Goal: Task Accomplishment & Management: Use online tool/utility

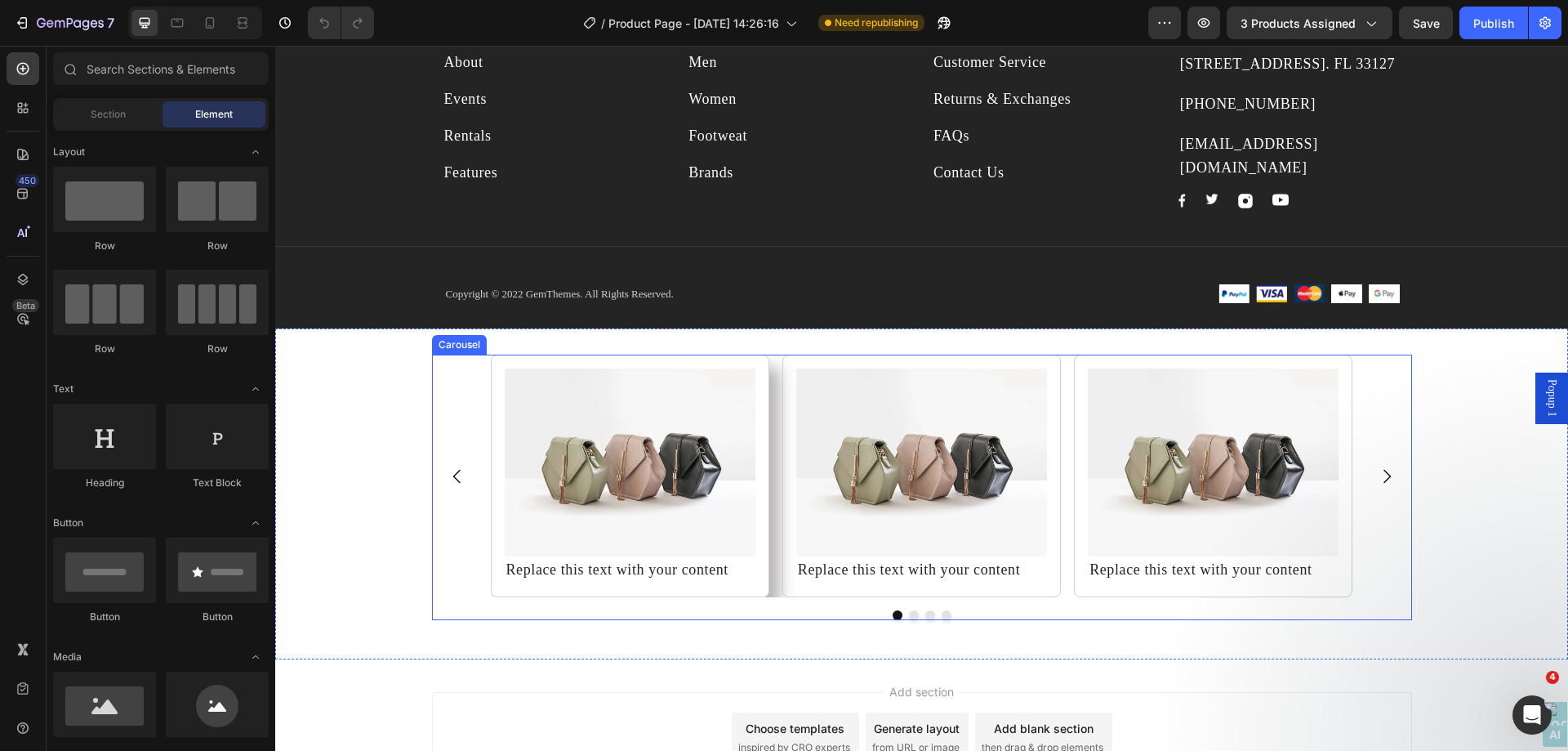
scroll to position [9552, 0]
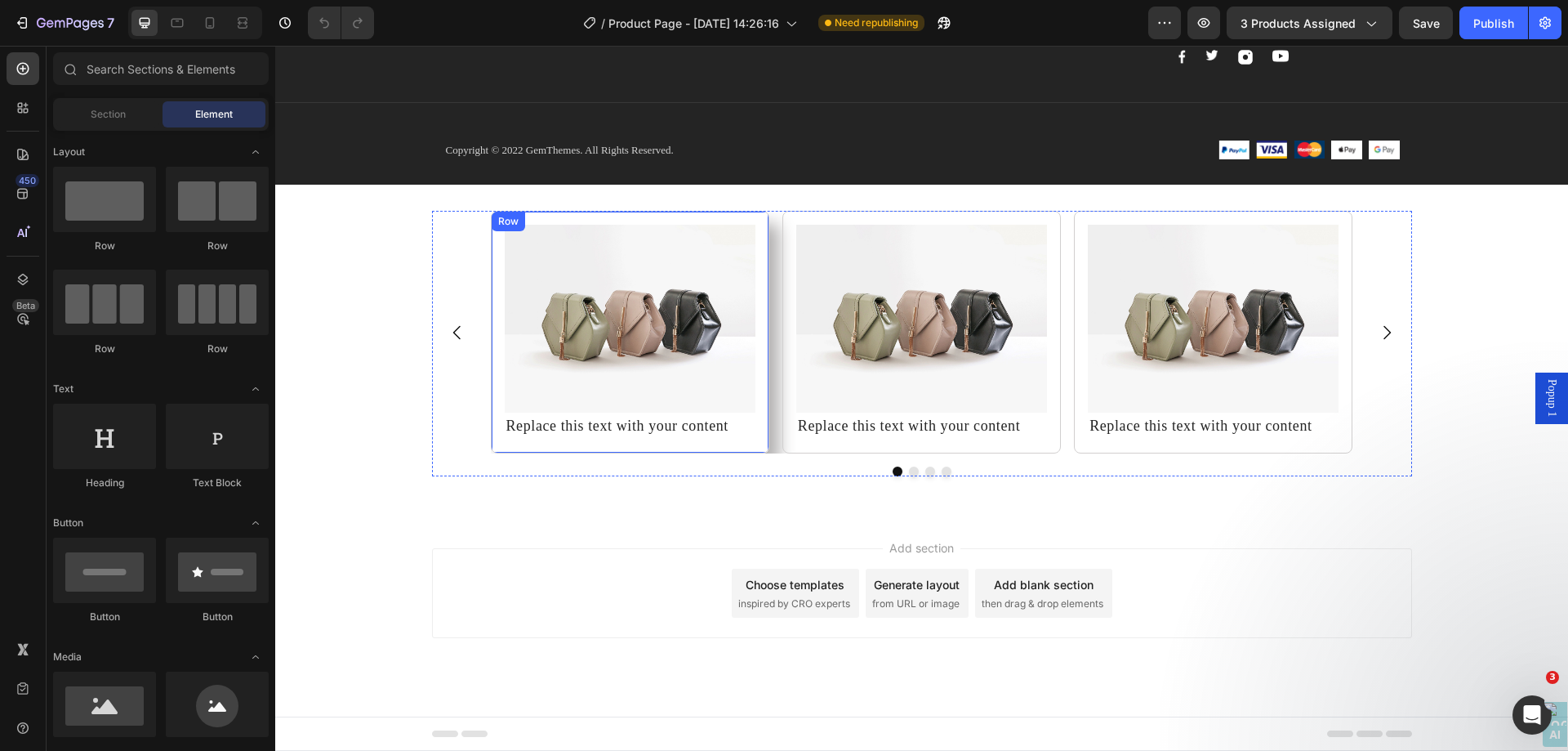
click at [511, 224] on div "Row" at bounding box center [508, 221] width 27 height 15
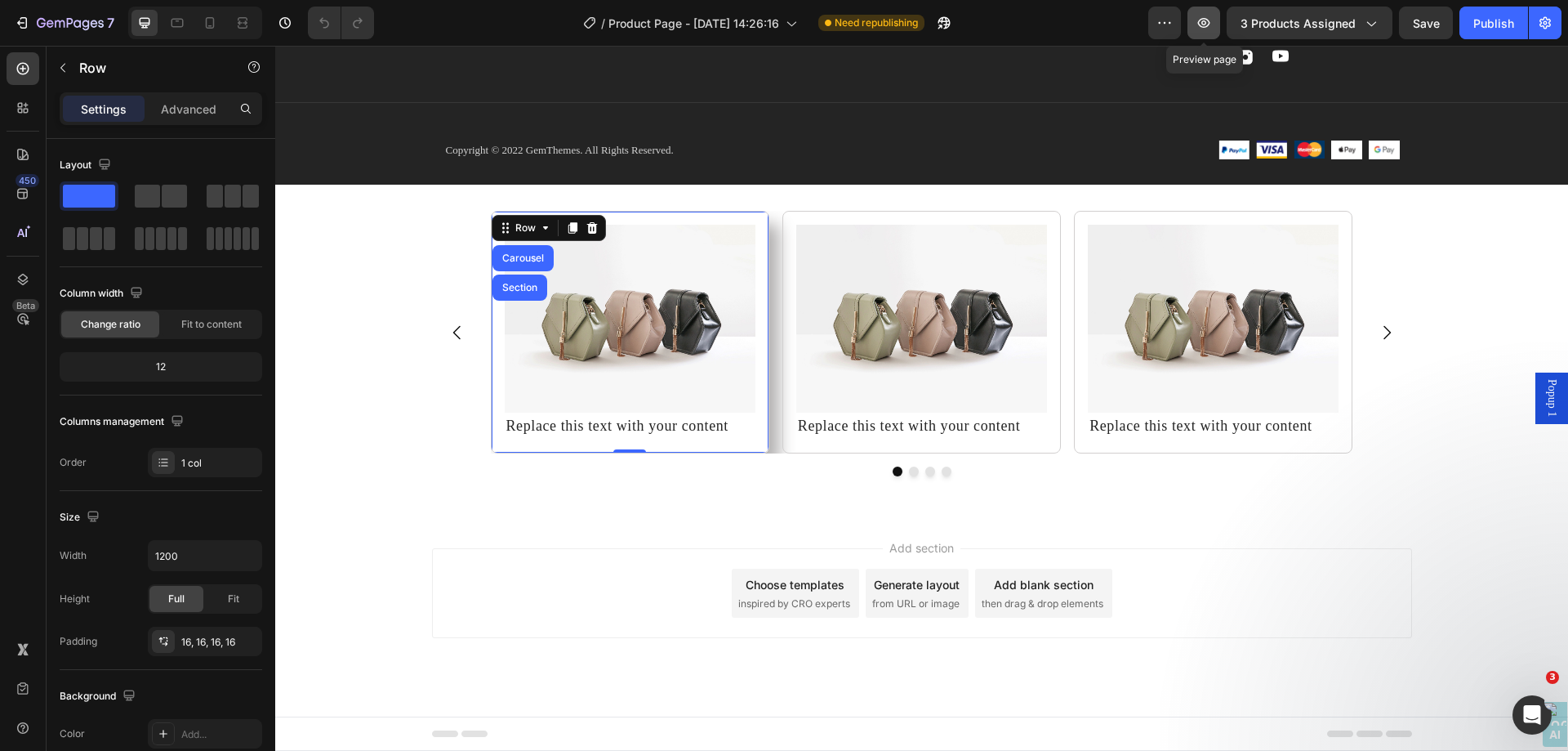
click at [1209, 17] on icon "button" at bounding box center [1204, 23] width 17 height 17
click at [1203, 17] on icon "button" at bounding box center [1204, 23] width 17 height 17
click at [767, 256] on div "Image Replace this text with your content Text Block Row Carousel Section 0 Ima…" at bounding box center [922, 332] width 863 height 242
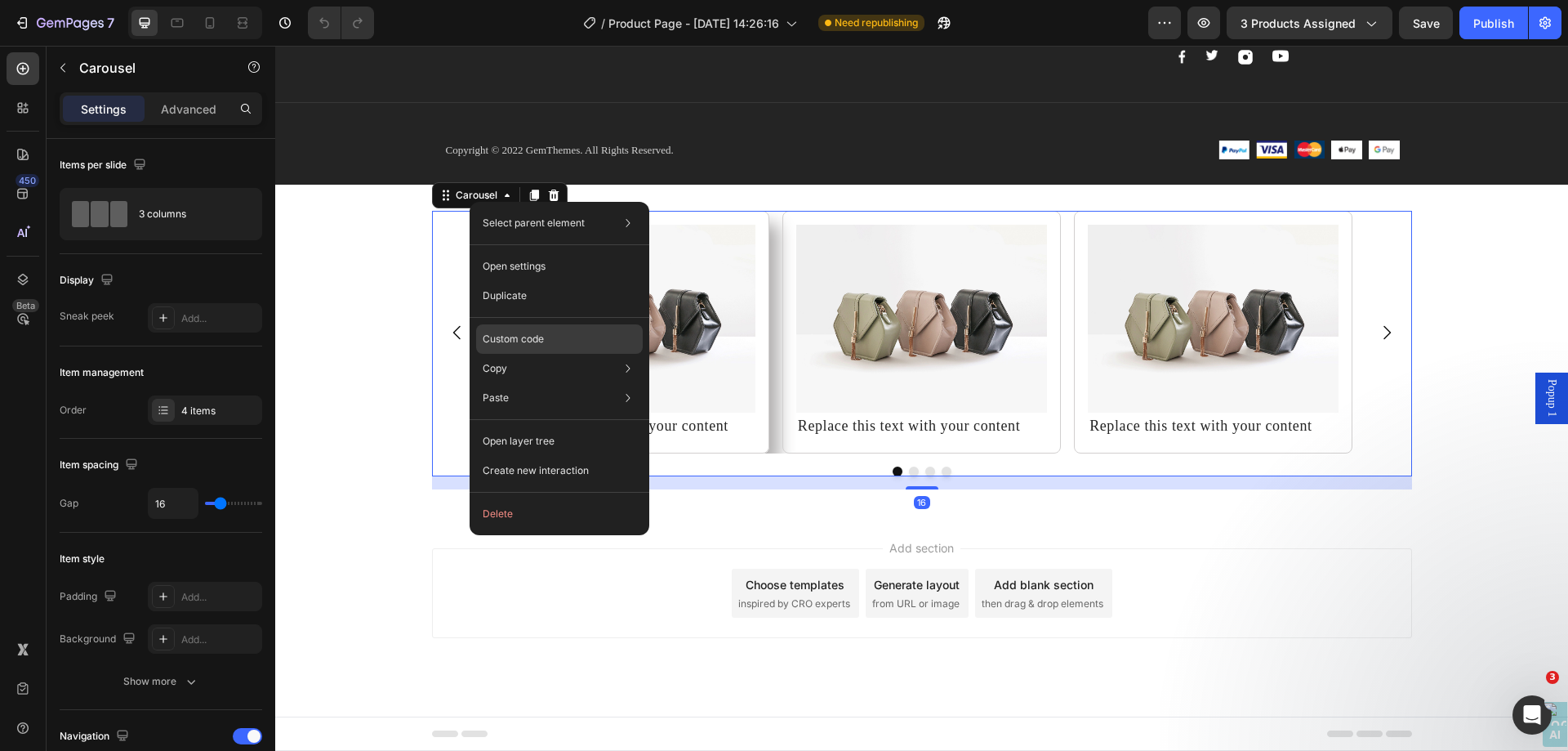
click at [537, 342] on p "Custom code" at bounding box center [513, 339] width 61 height 15
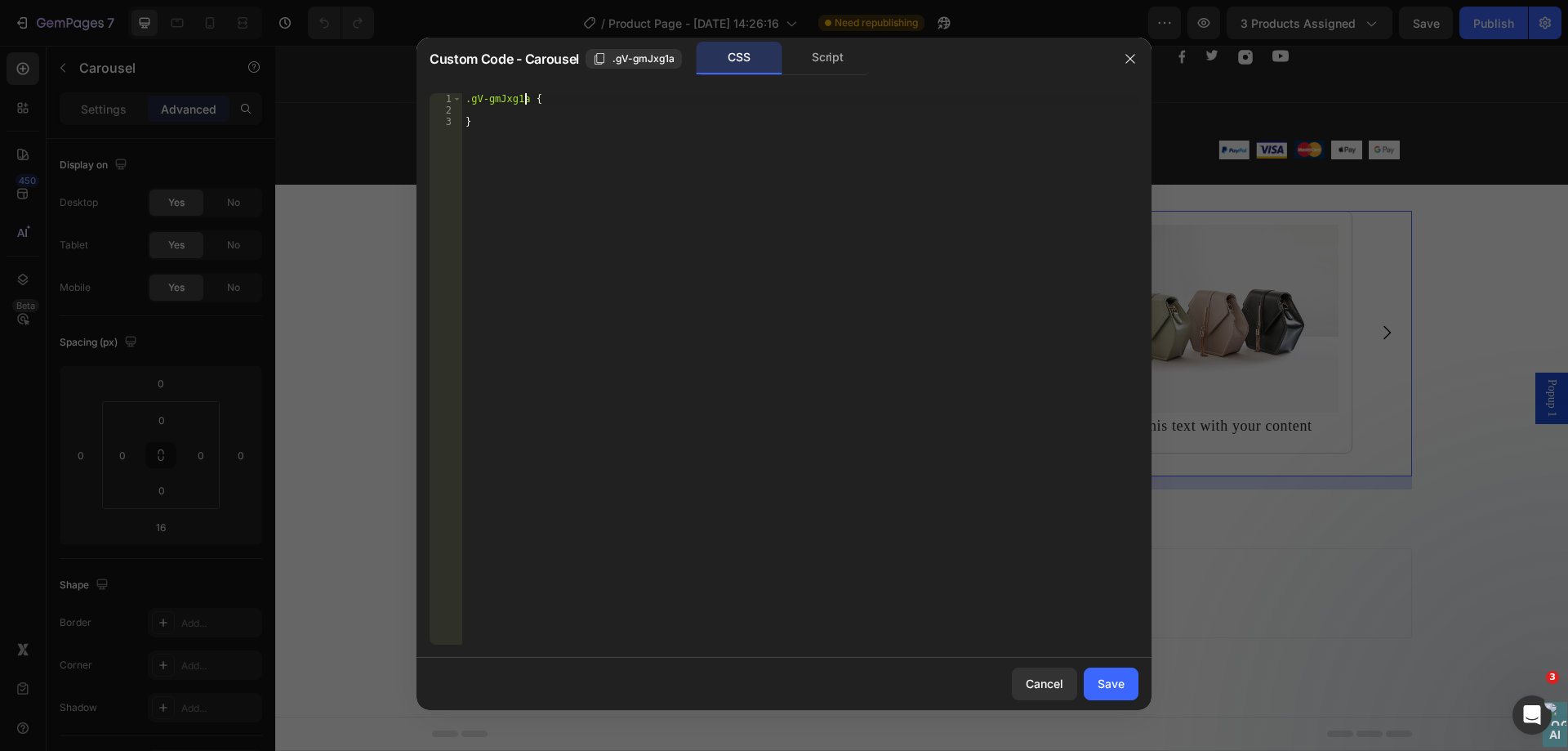
click at [522, 100] on div ".gV-gmJxg1a { }" at bounding box center [800, 380] width 677 height 575
drag, startPoint x: 528, startPoint y: 102, endPoint x: 489, endPoint y: 112, distance: 40.3
click at [414, 87] on div "Custom Code - Carousel .gV-gmJxg1a CSS Script .gV-gmJxg1a { 1 2 3 .gV-gmJxg1a {…" at bounding box center [784, 376] width 1568 height 751
click at [520, 170] on div ".gV-gmJxg1a { }" at bounding box center [800, 380] width 677 height 575
type textarea "}"
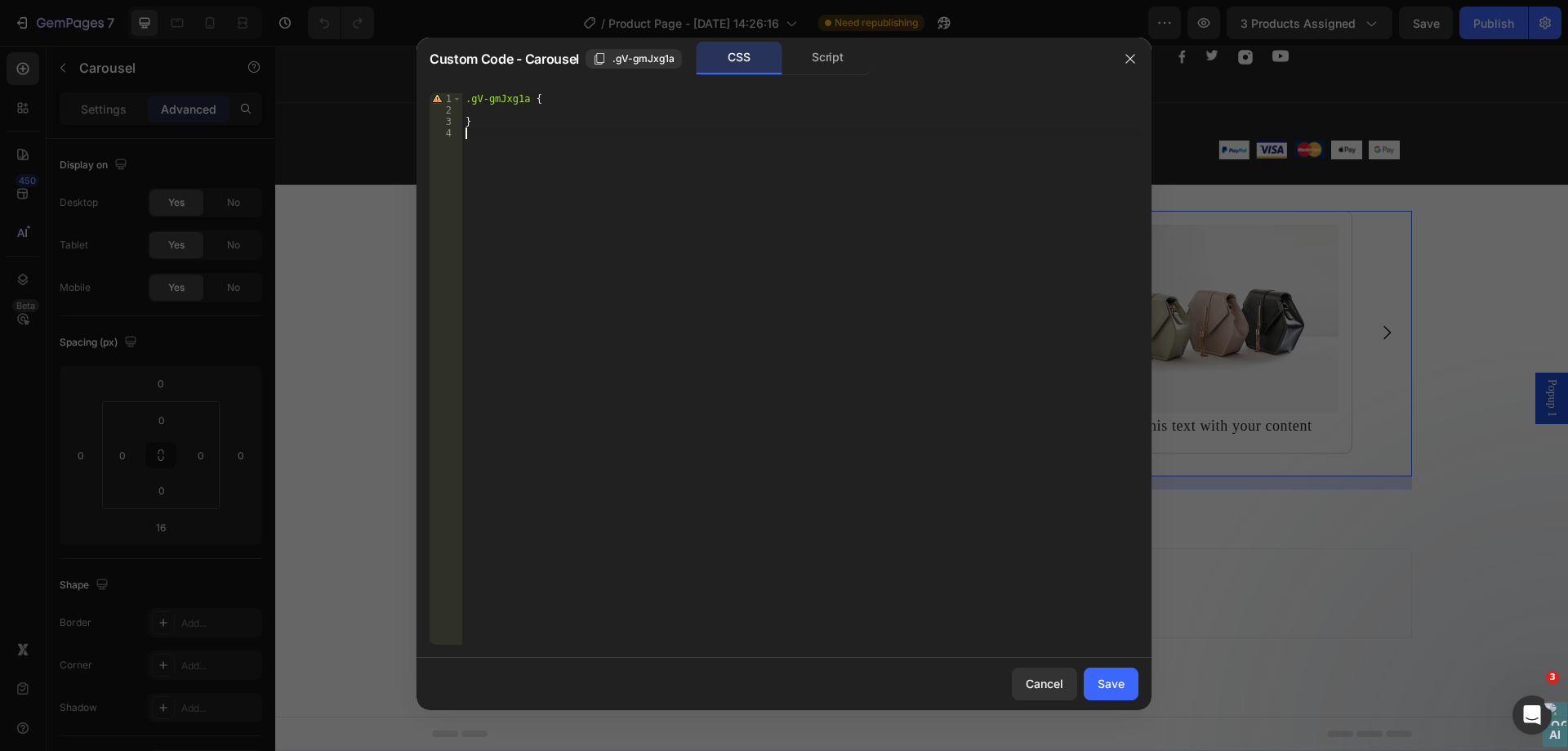
paste textarea ".gV-gmJxg1a"
paste textarea "gem-slider"
click at [528, 132] on div ".gV-gmJxg1a { } .gV-gmJxg1a gem-slider" at bounding box center [800, 380] width 677 height 575
click at [619, 138] on div ".gV-gmJxg1a { } .gV-gmJxg1a .gem-slider" at bounding box center [800, 380] width 677 height 575
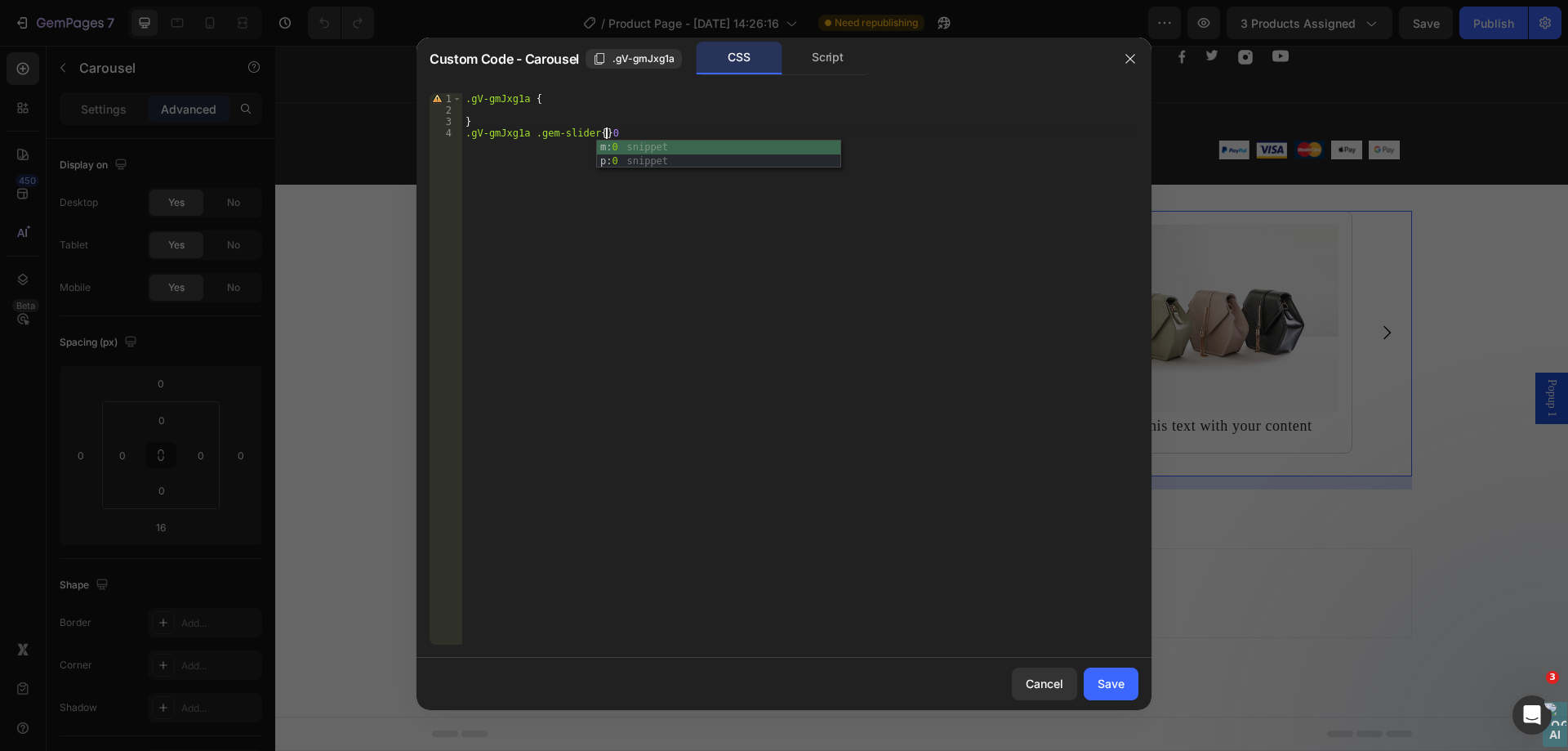
scroll to position [0, 11]
type textarea ".gV-gmJxg1a .gem-slider{}"
drag, startPoint x: 594, startPoint y: 146, endPoint x: 490, endPoint y: 145, distance: 104.0
click at [490, 145] on div ".gV-gmJxg1a { } .gV-gmJxg1a .gem-slider { padding-top : 30 px ; }" at bounding box center [800, 380] width 677 height 575
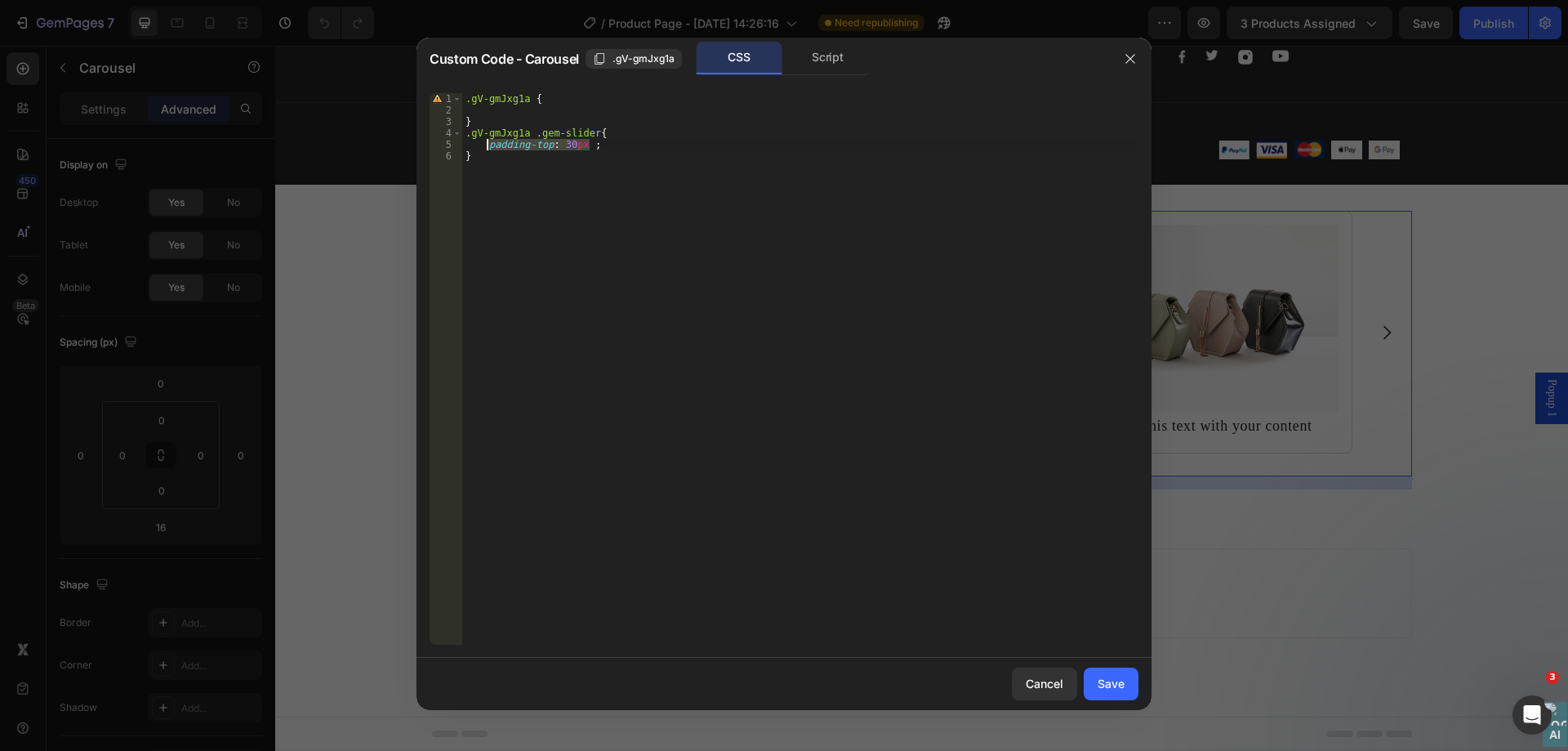
click at [596, 152] on div ".gV-gmJxg1a { } .gV-gmJxg1a .gem-slider { padding-top : 30 px ; }" at bounding box center [800, 380] width 677 height 575
click at [606, 146] on div ".gV-gmJxg1a { } .gV-gmJxg1a .gem-slider { padding-top : 30 px ; }" at bounding box center [800, 380] width 677 height 575
type textarea "padding-top: 30px ;"
paste textarea "padding-top: 30px ;"
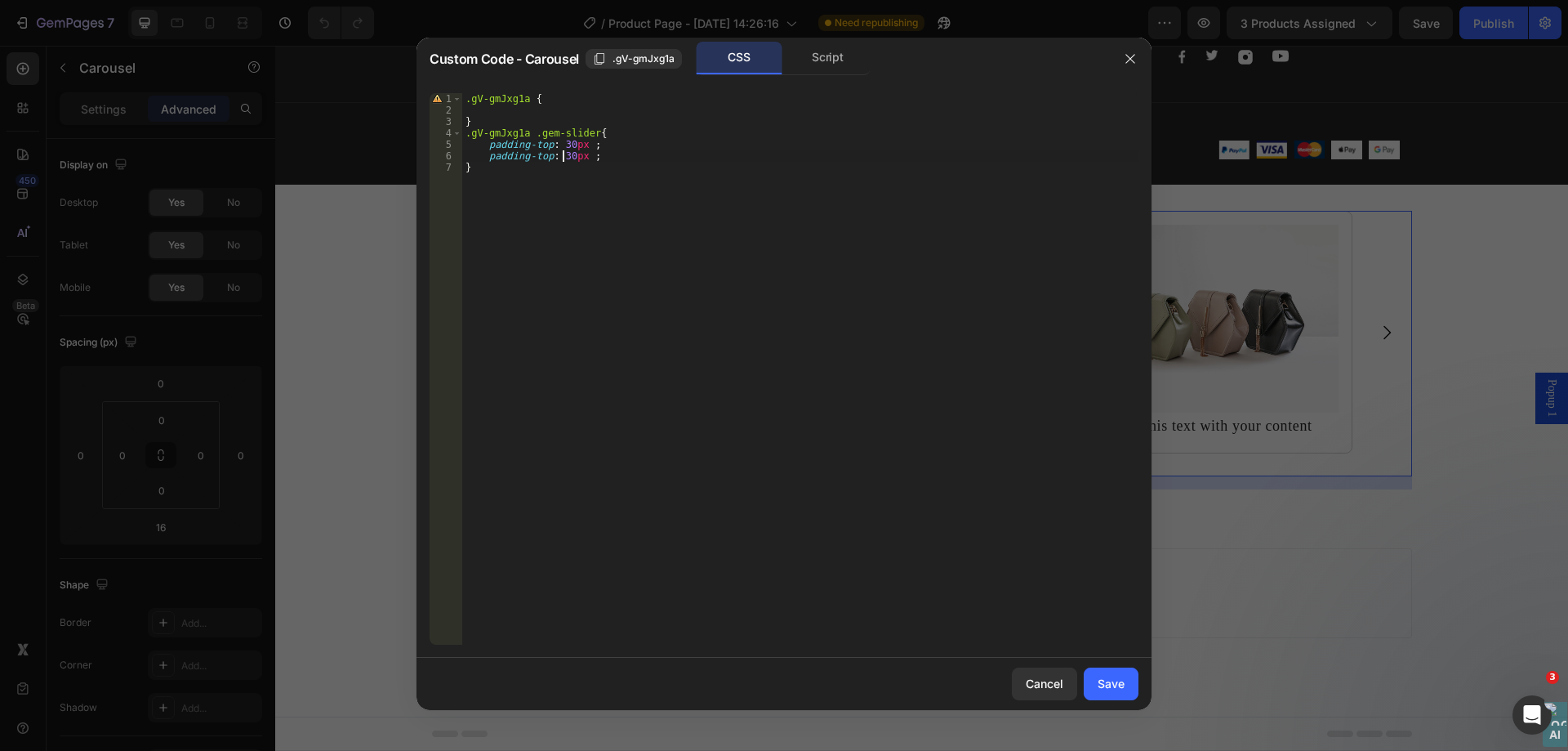
click at [560, 156] on div ".gV-gmJxg1a { } .gV-gmJxg1a .gem-slider { padding-top : 30 px ; padding-top : 3…" at bounding box center [800, 380] width 677 height 575
click at [534, 153] on div ".gV-gmJxg1a { } .gV-gmJxg1a .gem-slider { padding-top : 30 px ; padding-top : 3…" at bounding box center [800, 380] width 677 height 575
click at [778, 156] on div ".gV-gmJxg1a { } .gV-gmJxg1a .gem-slider { padding-top : 30 px ; padding-bottom …" at bounding box center [800, 380] width 677 height 575
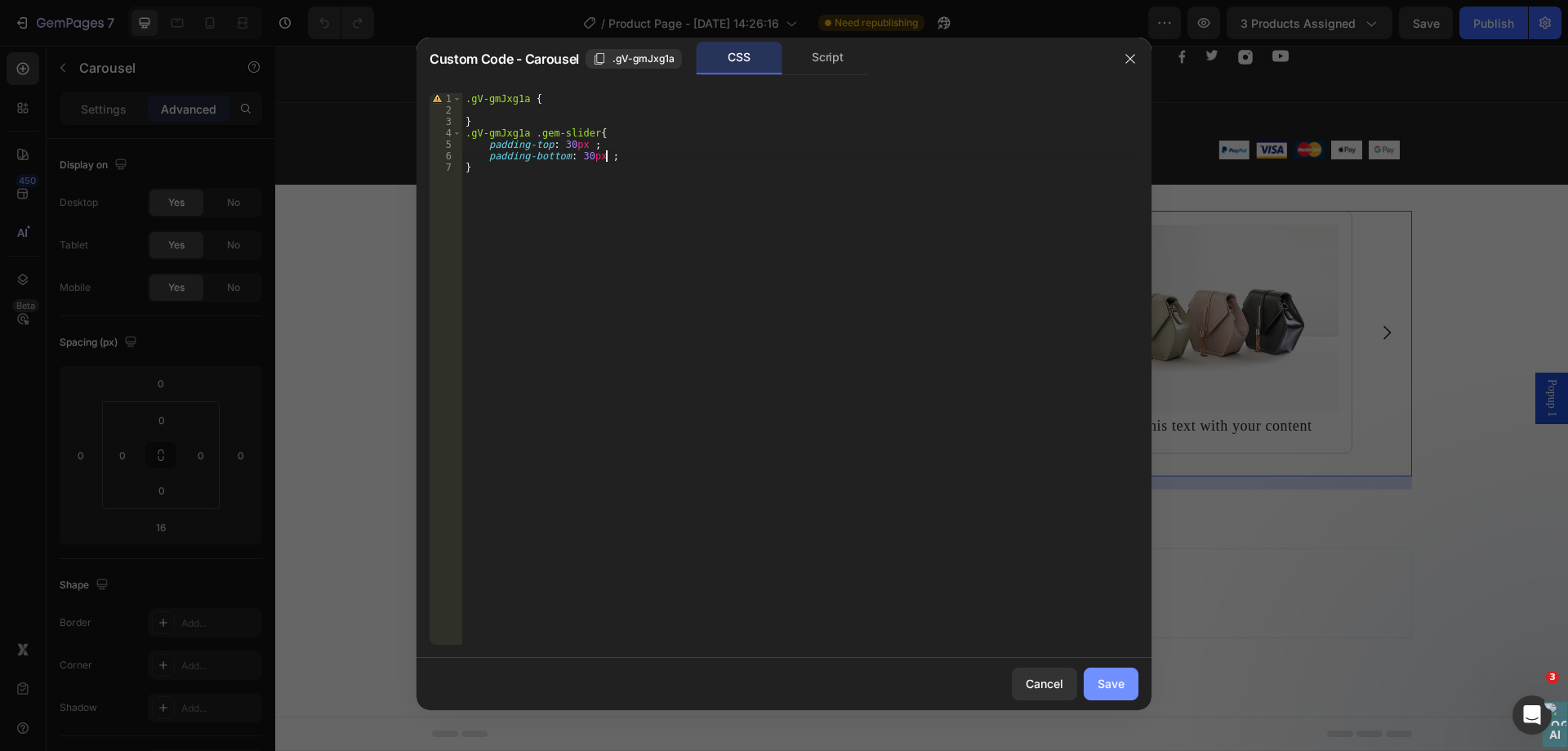
type textarea "padding-bottom: 30px ;"
drag, startPoint x: 1115, startPoint y: 686, endPoint x: 899, endPoint y: 441, distance: 326.6
click at [1115, 686] on div "Save" at bounding box center [1111, 683] width 27 height 17
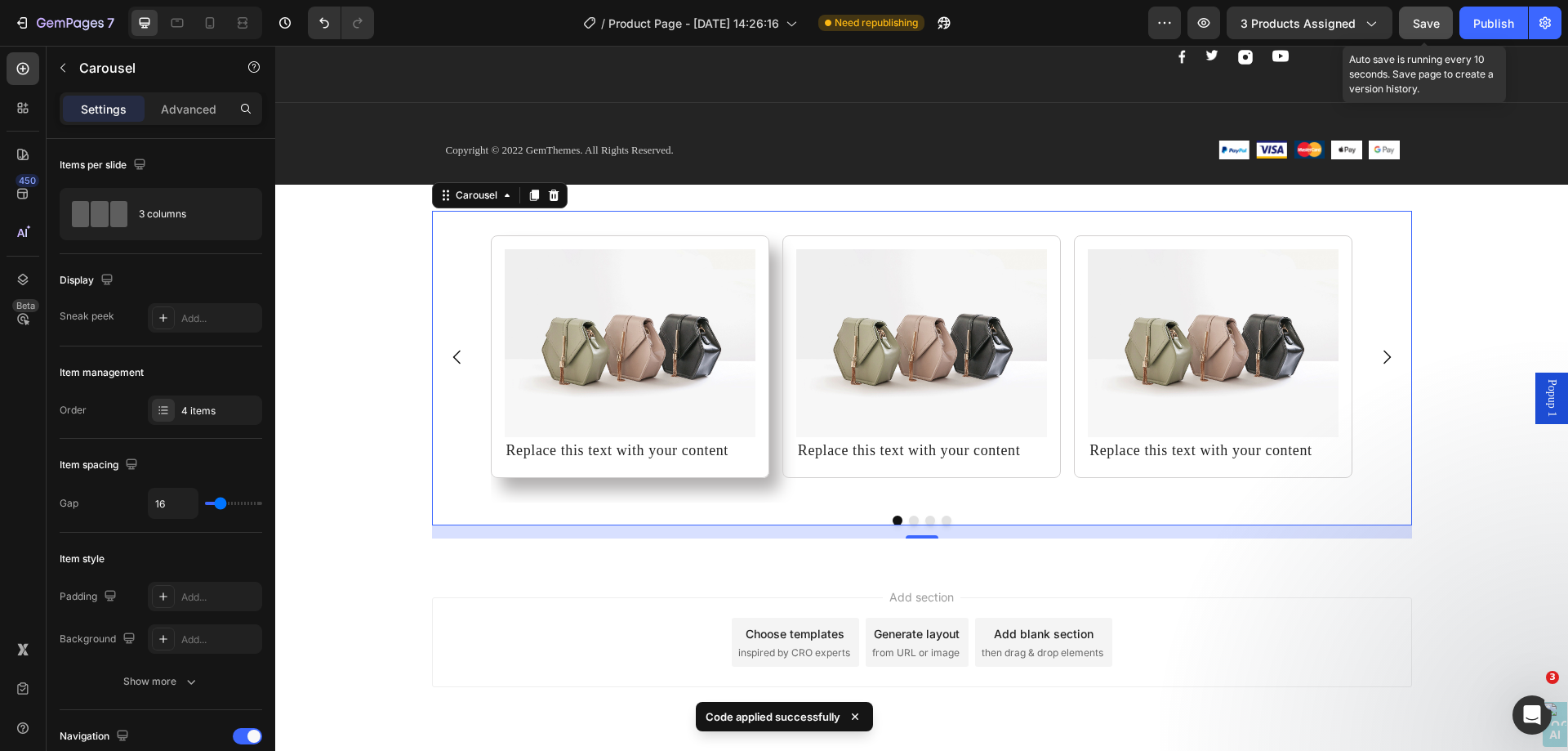
click at [1415, 21] on span "Save" at bounding box center [1426, 24] width 27 height 14
click at [754, 270] on div "Image Replace this text with your content Text Block Row" at bounding box center [629, 357] width 279 height 242
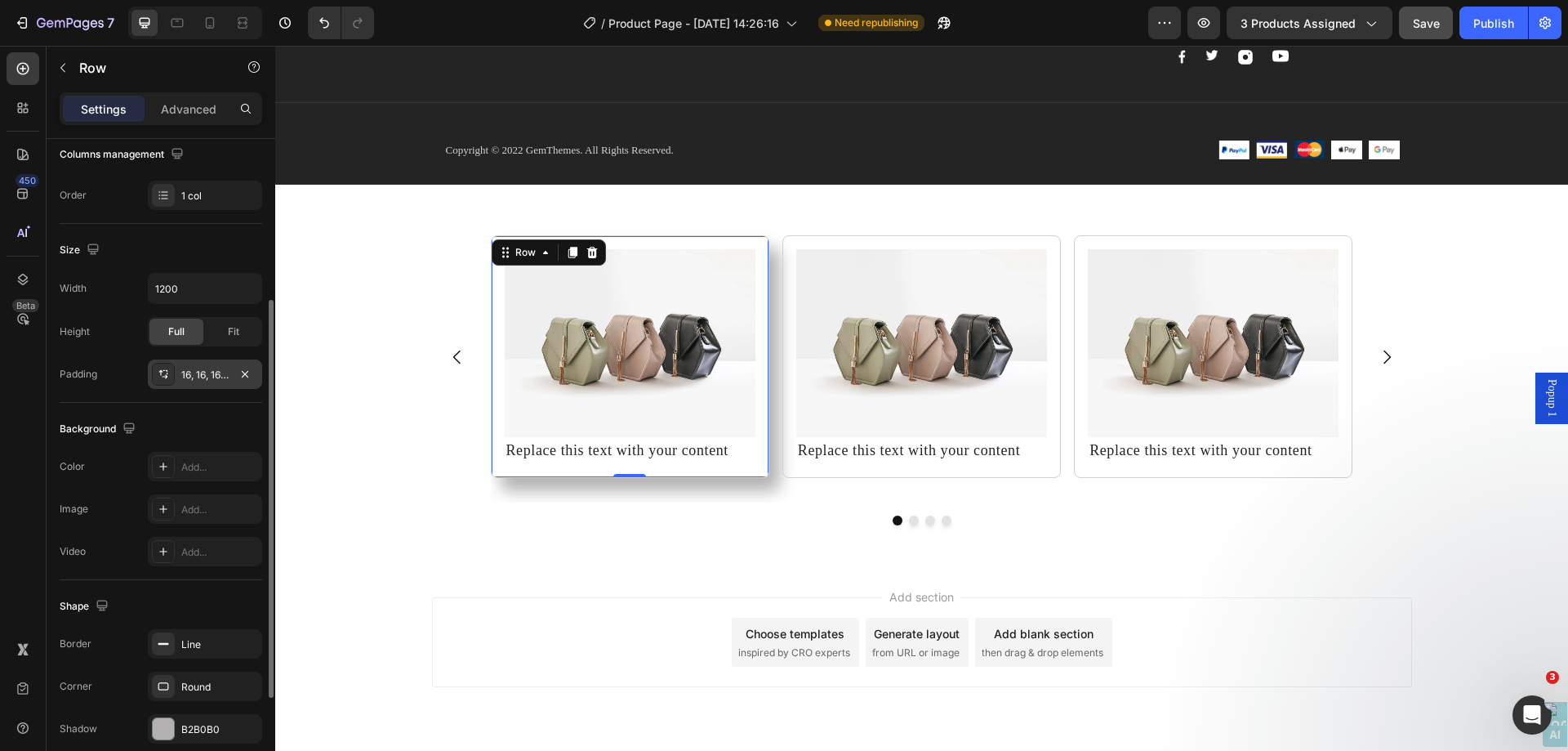
scroll to position [103, 0]
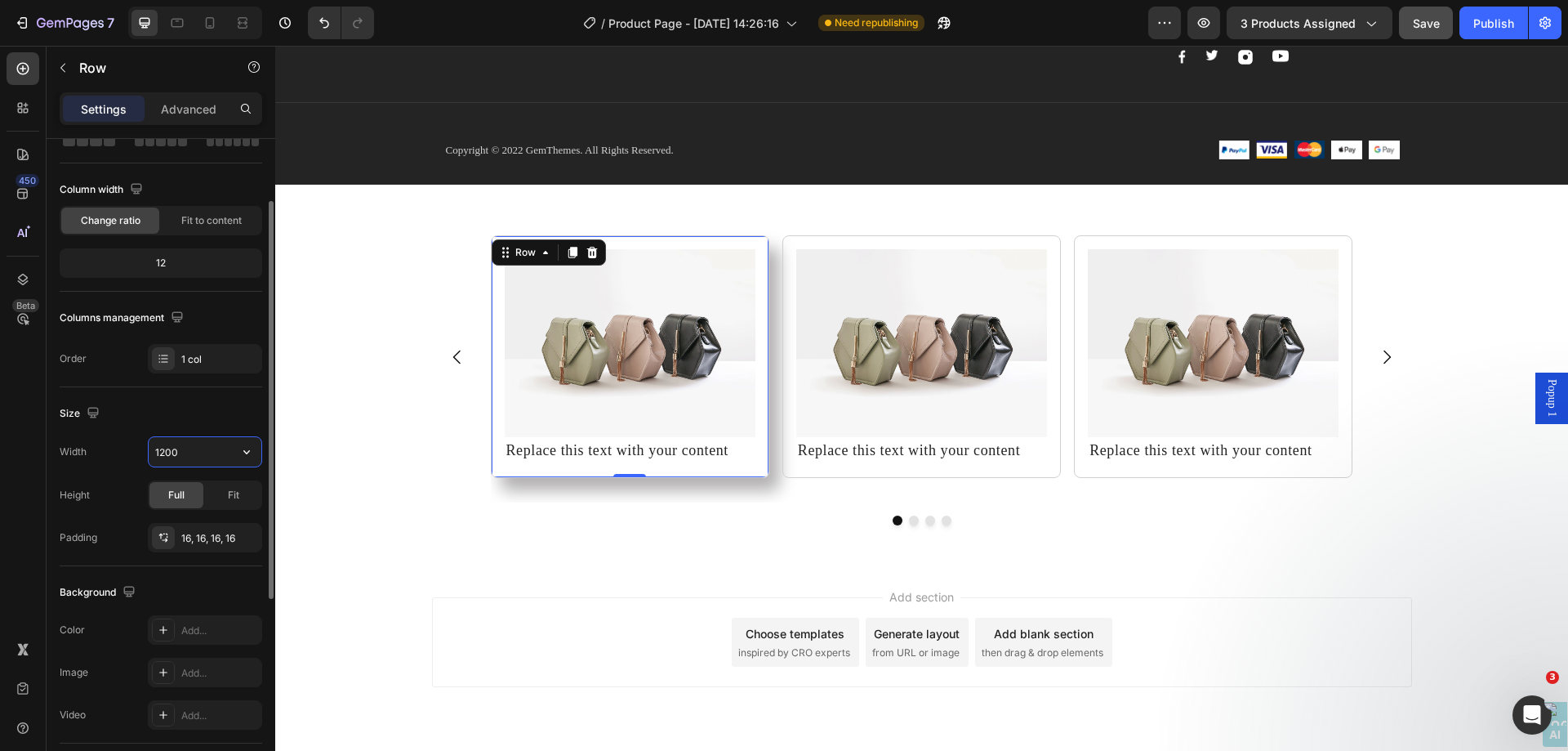
click at [212, 448] on input "1200" at bounding box center [205, 452] width 112 height 30
click at [207, 415] on div "Size" at bounding box center [162, 413] width 203 height 27
type input "Auto"
click at [190, 119] on div "Advanced" at bounding box center [188, 108] width 82 height 27
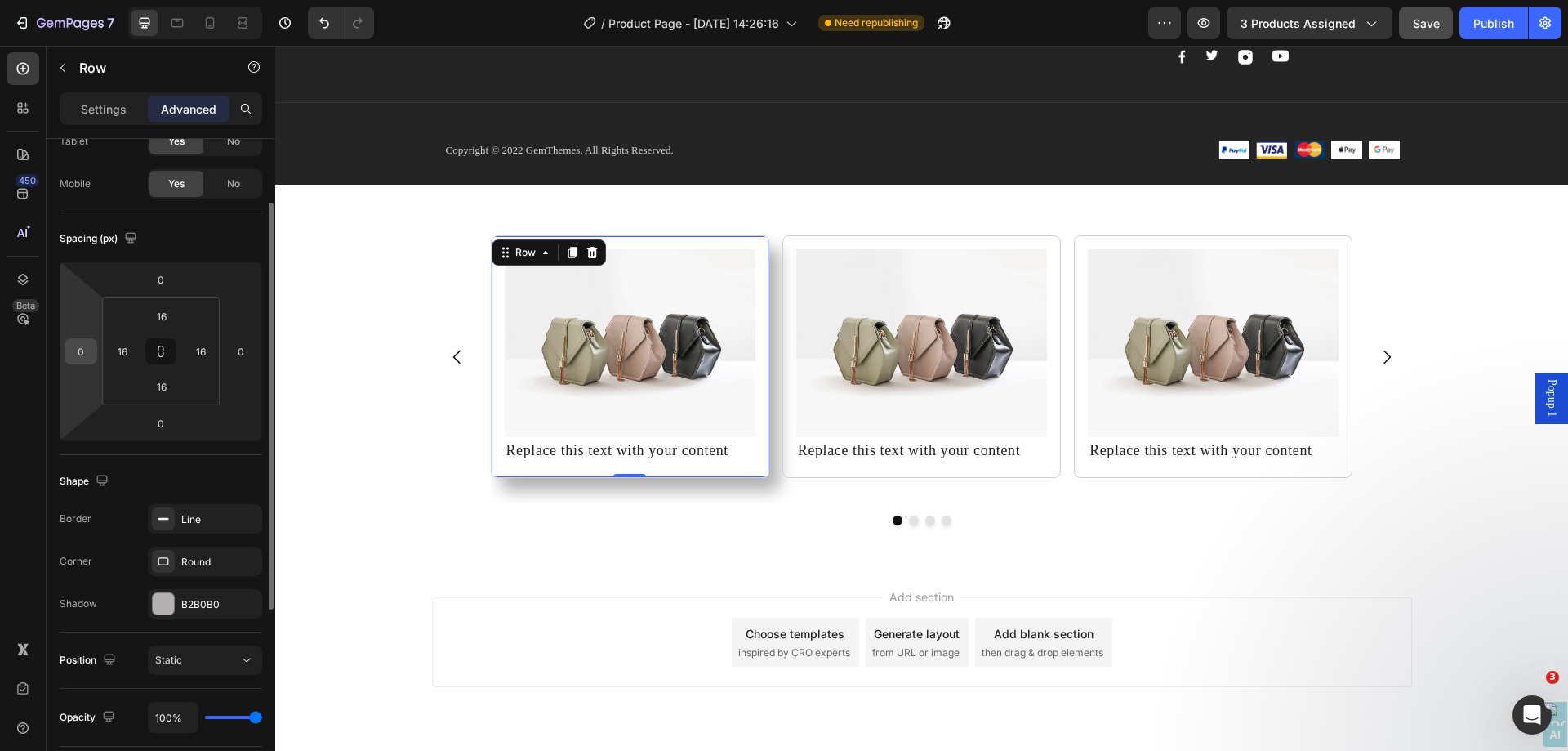
click at [84, 347] on input "0" at bounding box center [81, 351] width 25 height 25
click at [89, 352] on input "0" at bounding box center [81, 351] width 25 height 25
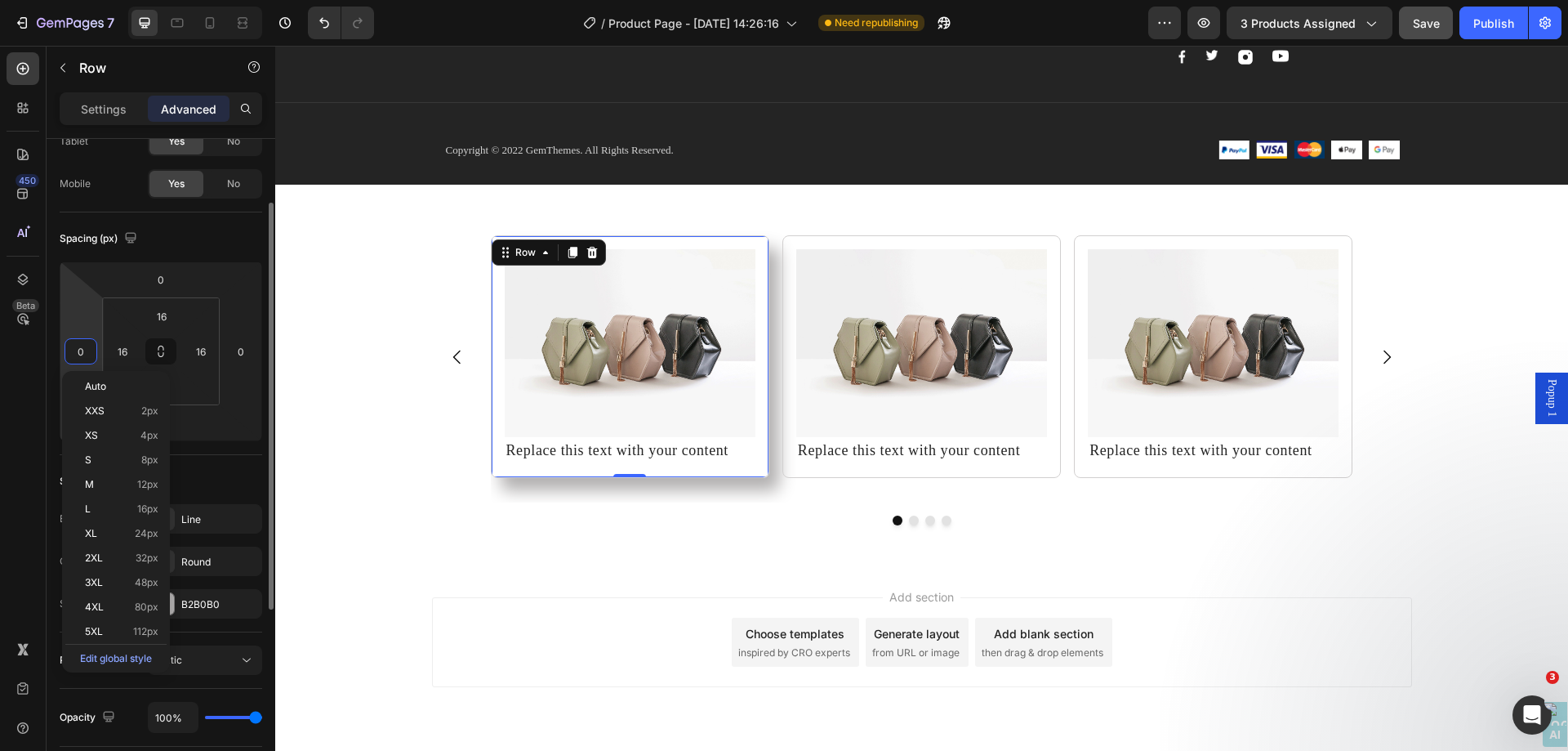
click at [74, 350] on input "0" at bounding box center [81, 351] width 25 height 25
click at [751, 356] on div "Image Replace this text with your content Text Block Row 0" at bounding box center [629, 357] width 279 height 242
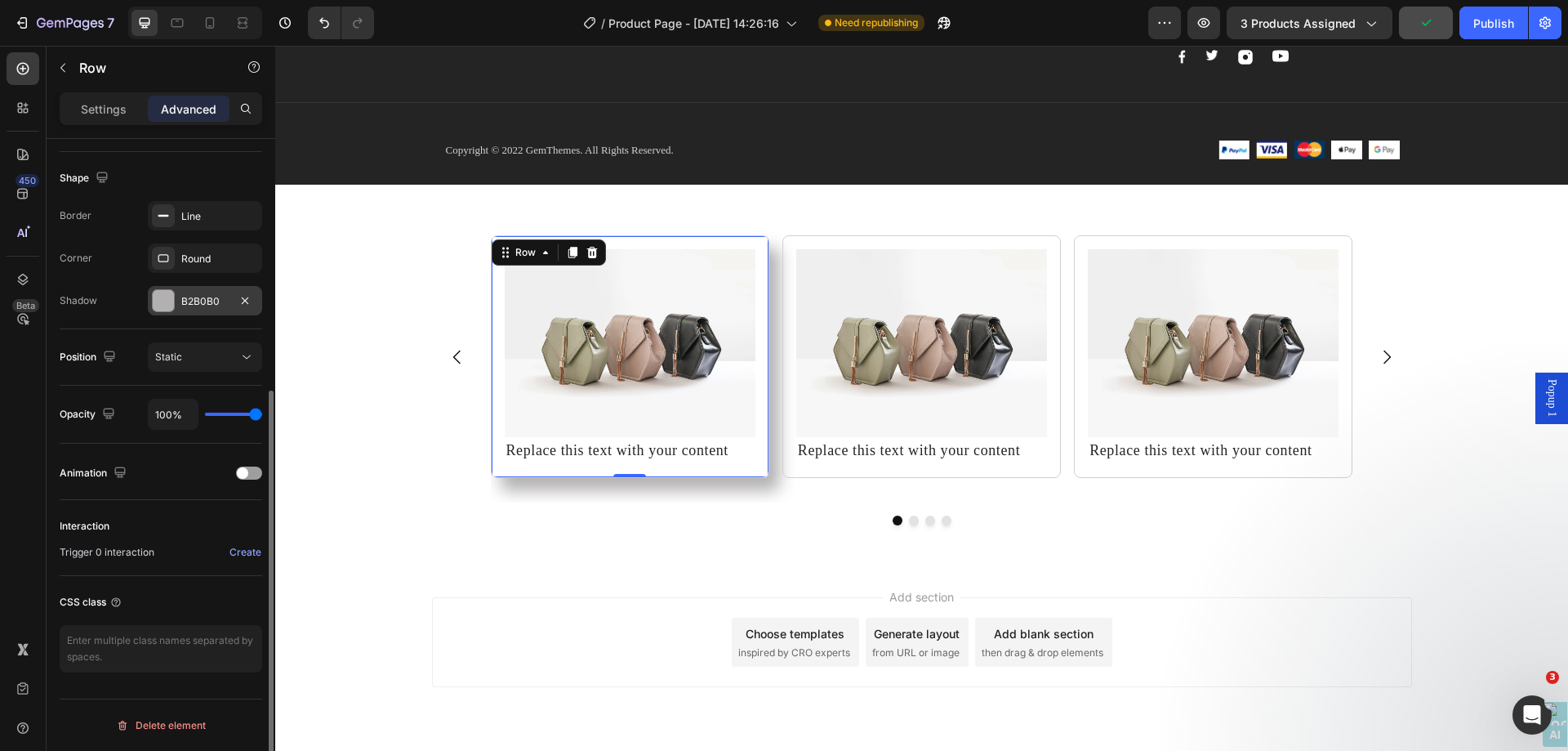
scroll to position [325, 0]
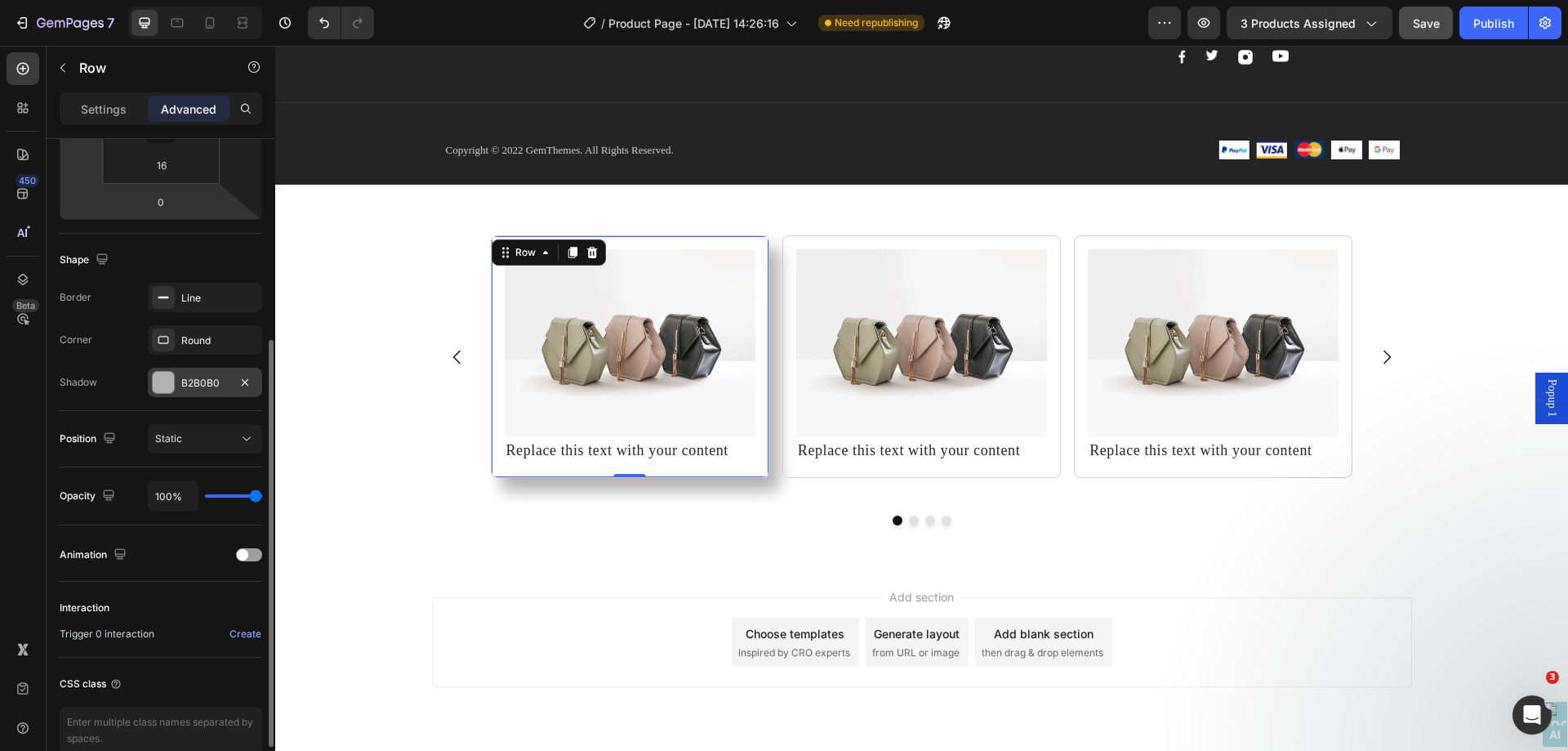
click at [163, 379] on div at bounding box center [163, 382] width 22 height 22
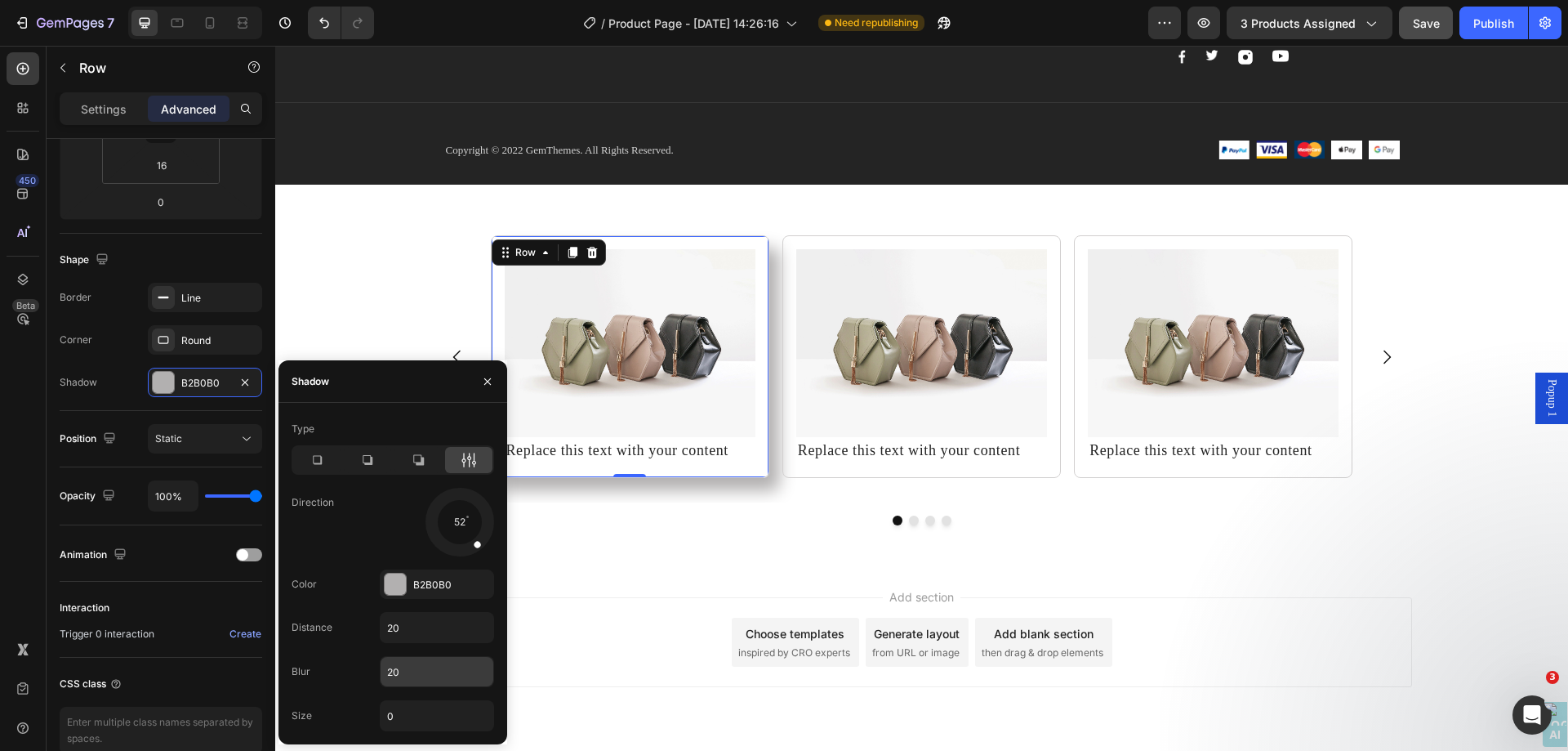
click at [426, 674] on input "20" at bounding box center [436, 672] width 112 height 30
click at [409, 632] on input "20" at bounding box center [436, 628] width 112 height 30
type input "0"
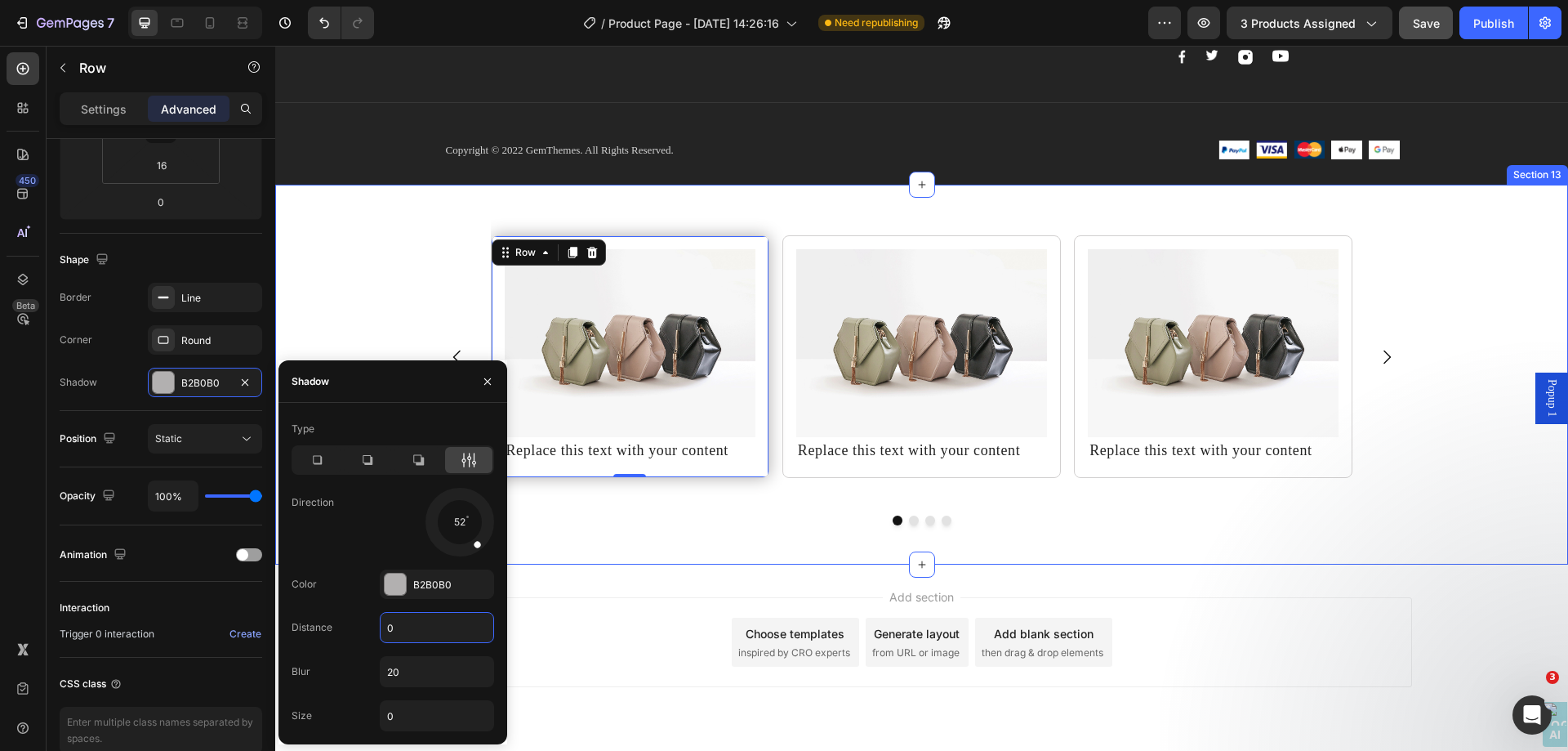
click at [636, 555] on div "Image Replace this text with your content Text Block Row 0 Image Replace this t…" at bounding box center [921, 375] width 1293 height 380
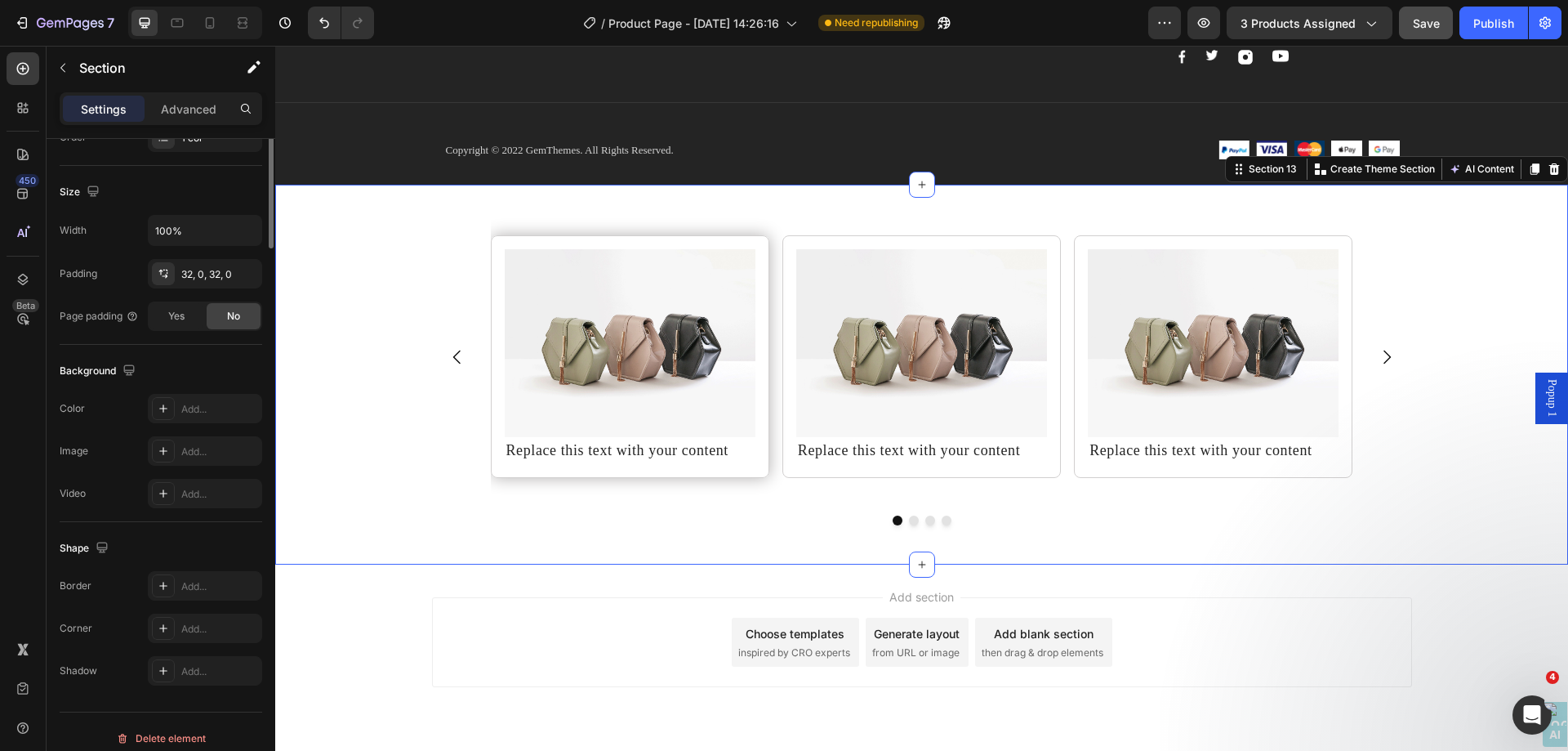
scroll to position [0, 0]
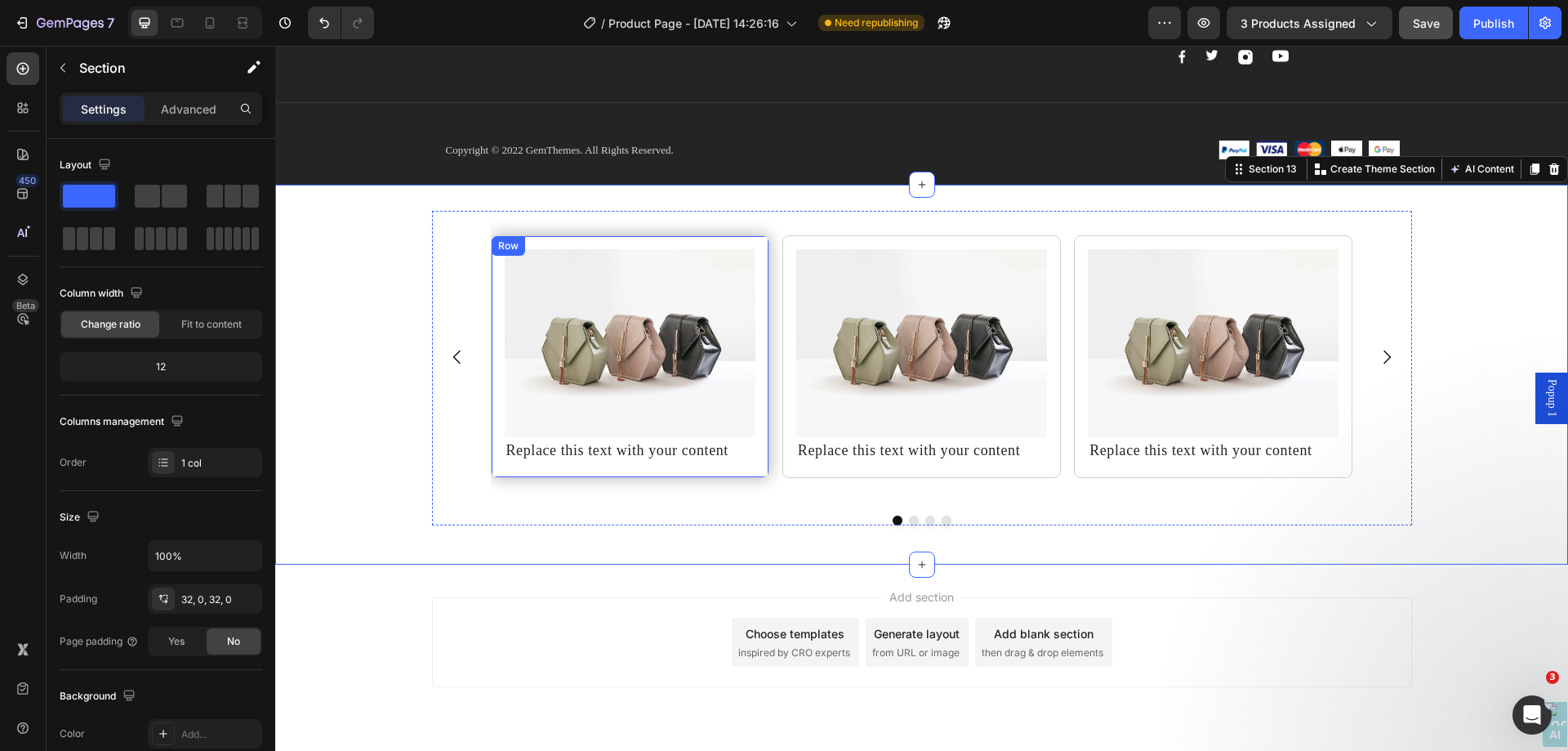
click at [490, 352] on div "Image Replace this text with your content Text Block Row" at bounding box center [629, 357] width 279 height 242
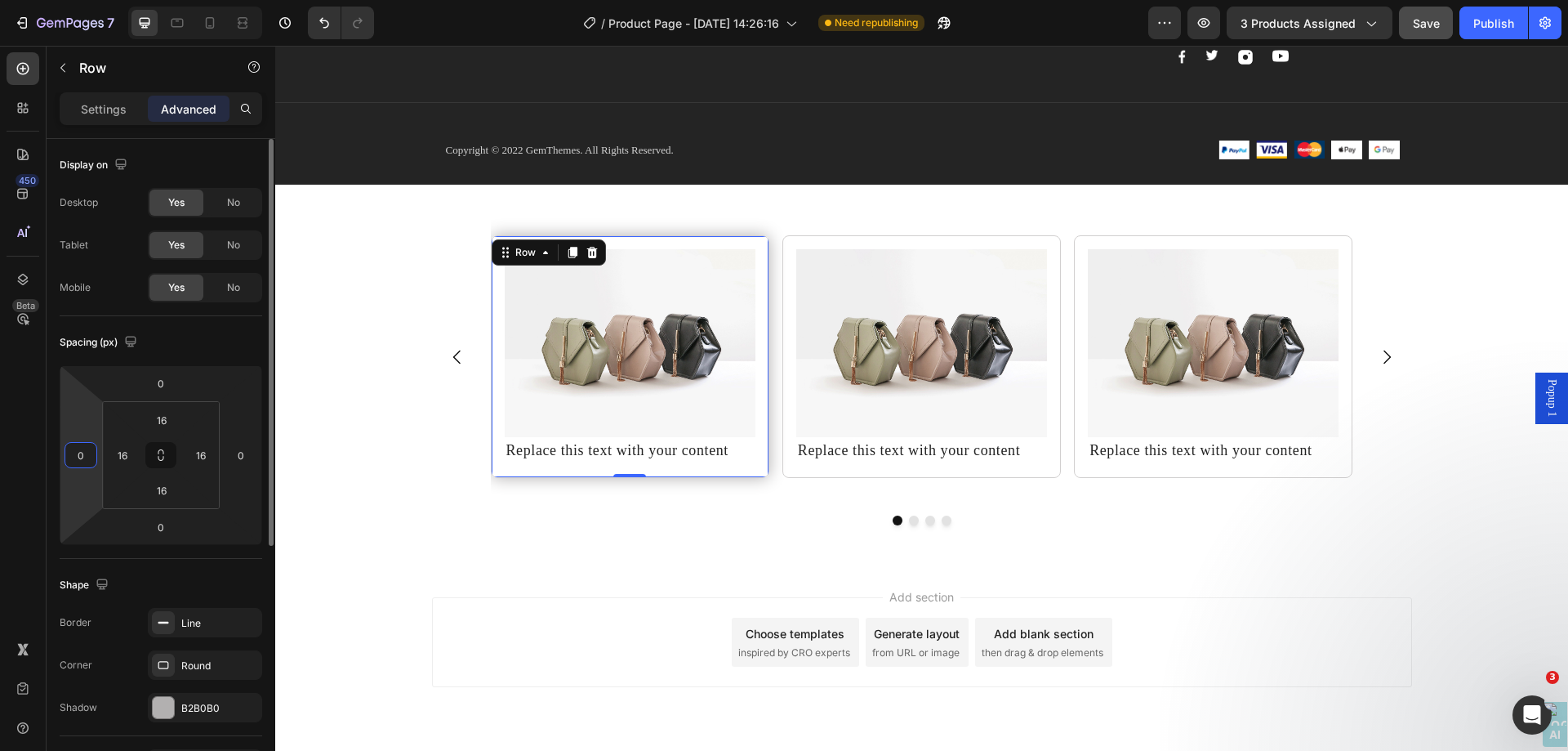
click at [84, 458] on input "0" at bounding box center [81, 455] width 25 height 25
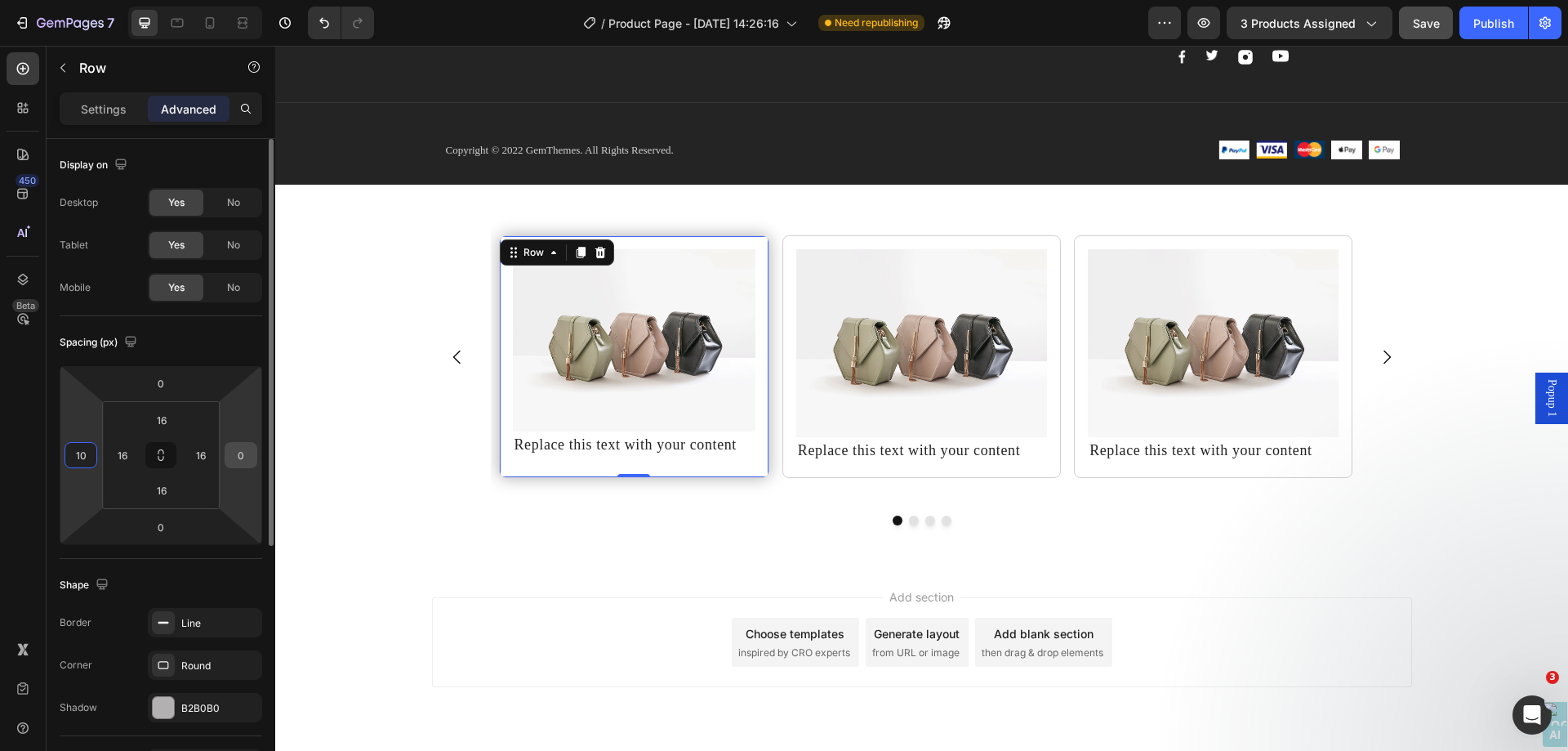
type input "10"
click at [239, 459] on input "0" at bounding box center [240, 455] width 25 height 25
type input "10"
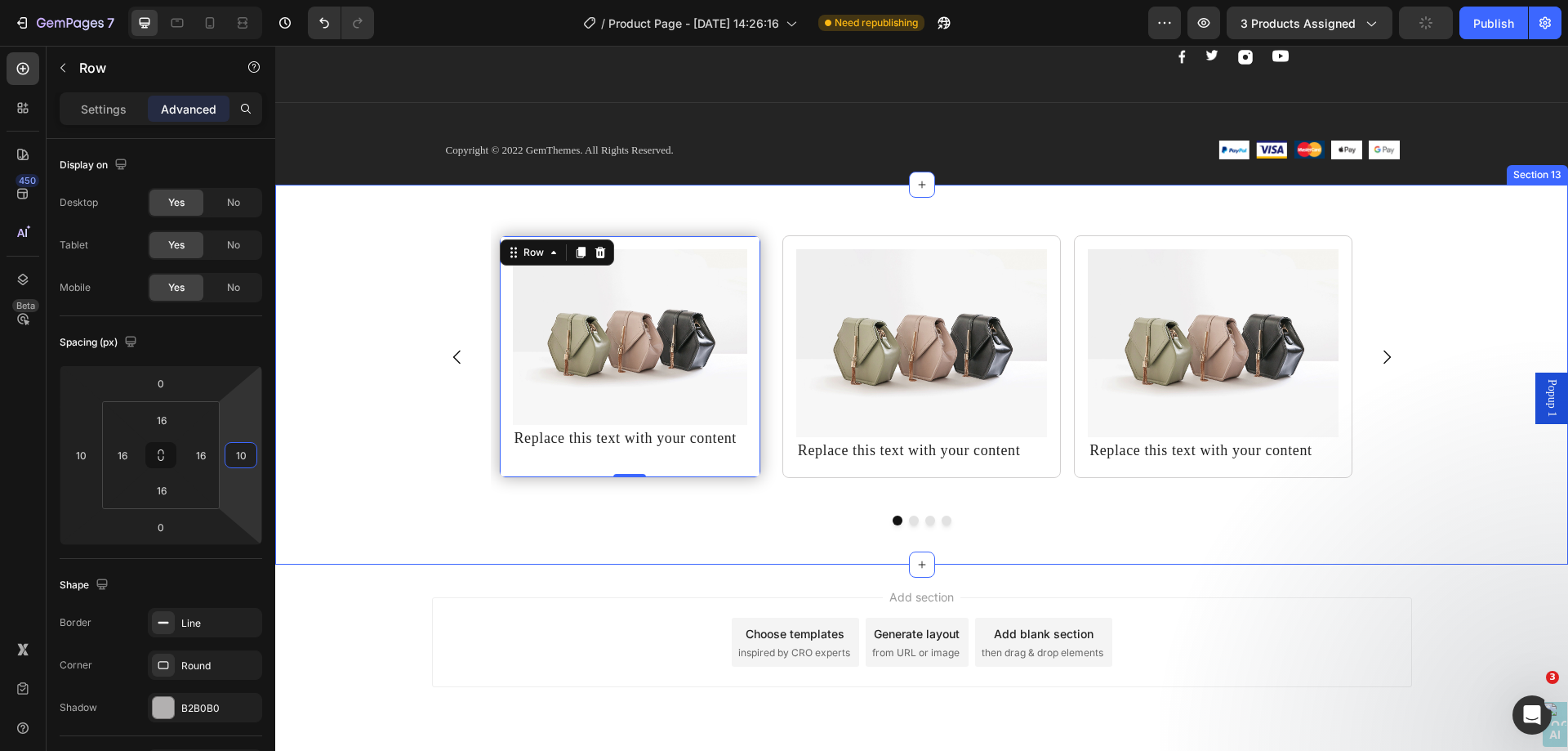
drag, startPoint x: 321, startPoint y: 430, endPoint x: 601, endPoint y: 384, distance: 283.8
click at [323, 429] on div "Image Replace this text with your content Text Block Row 0 Image Replace this t…" at bounding box center [921, 375] width 1293 height 328
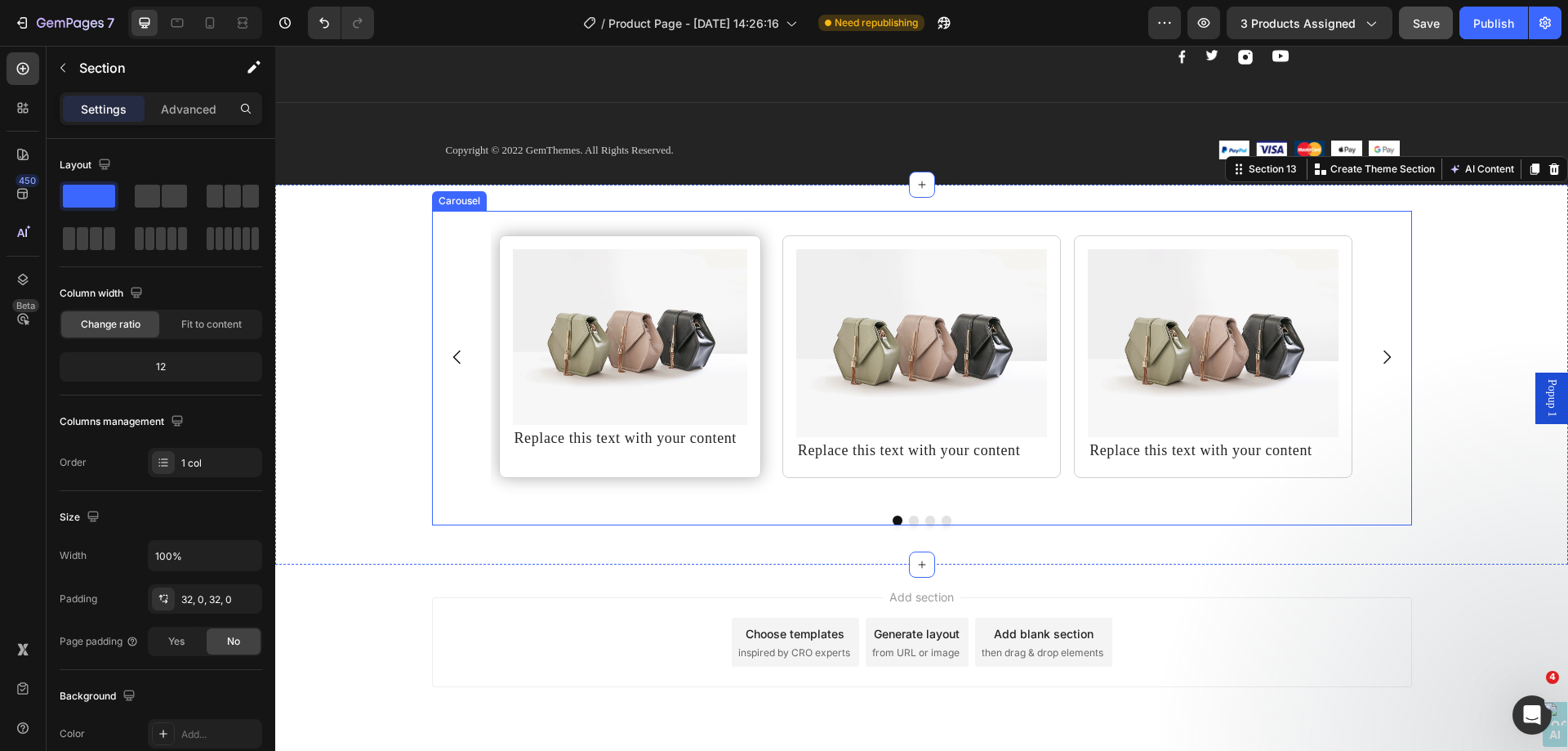
click at [766, 454] on div "Image Replace this text with your content Text Block Row Image Replace this tex…" at bounding box center [922, 357] width 863 height 292
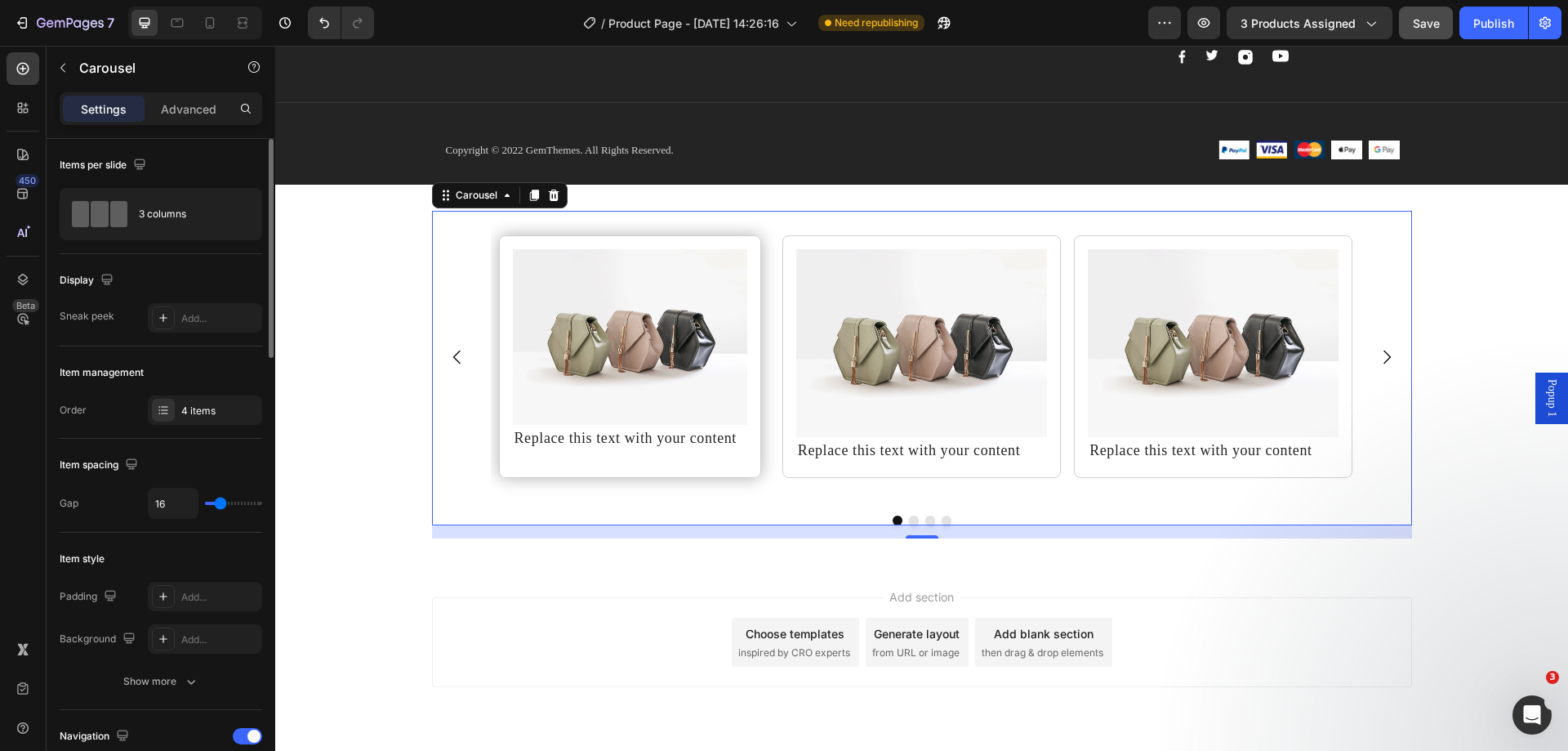
type input "0"
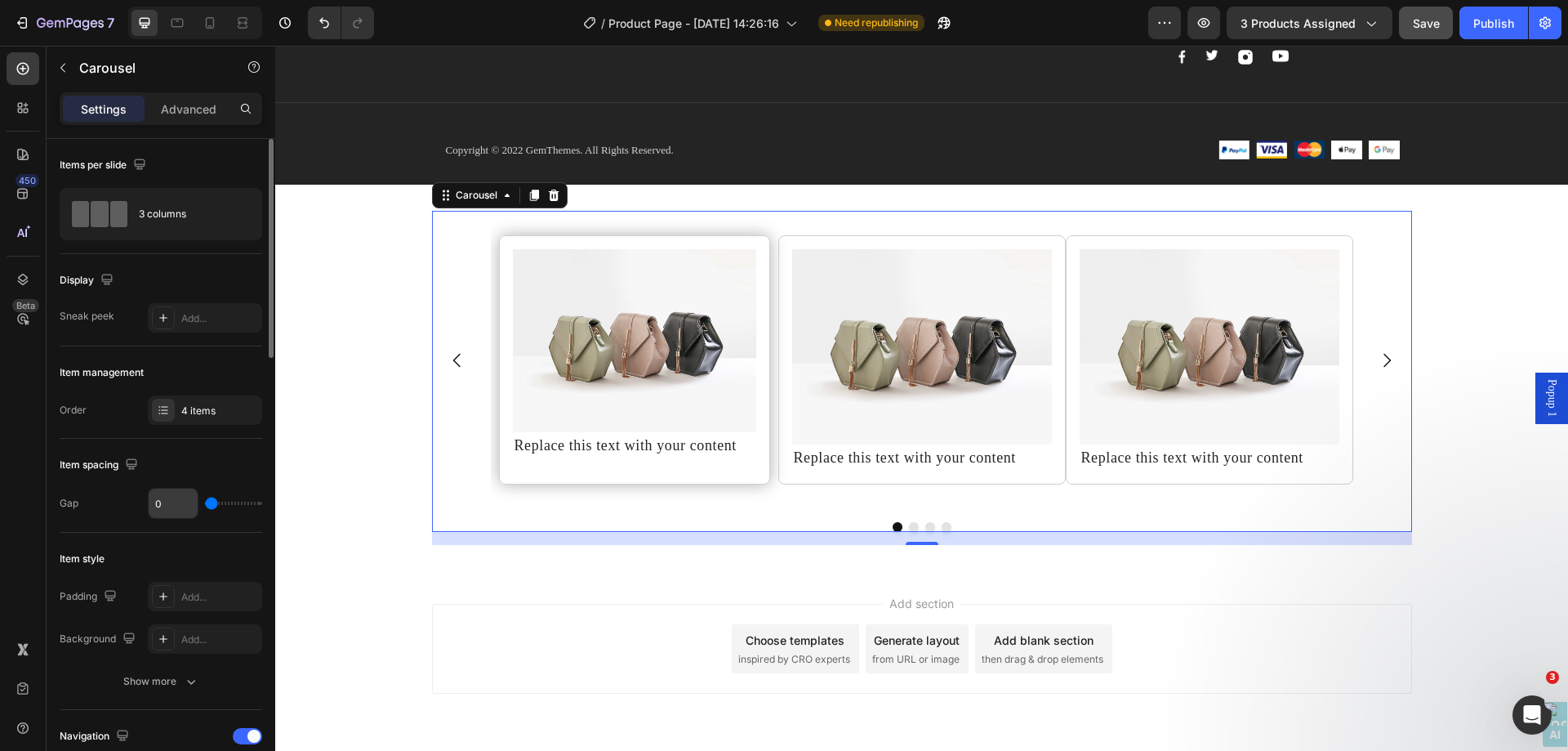
drag, startPoint x: 218, startPoint y: 505, endPoint x: 189, endPoint y: 501, distance: 29.3
type input "0"
click at [205, 502] on input "range" at bounding box center [233, 503] width 57 height 3
click at [189, 110] on p "Advanced" at bounding box center [188, 108] width 55 height 17
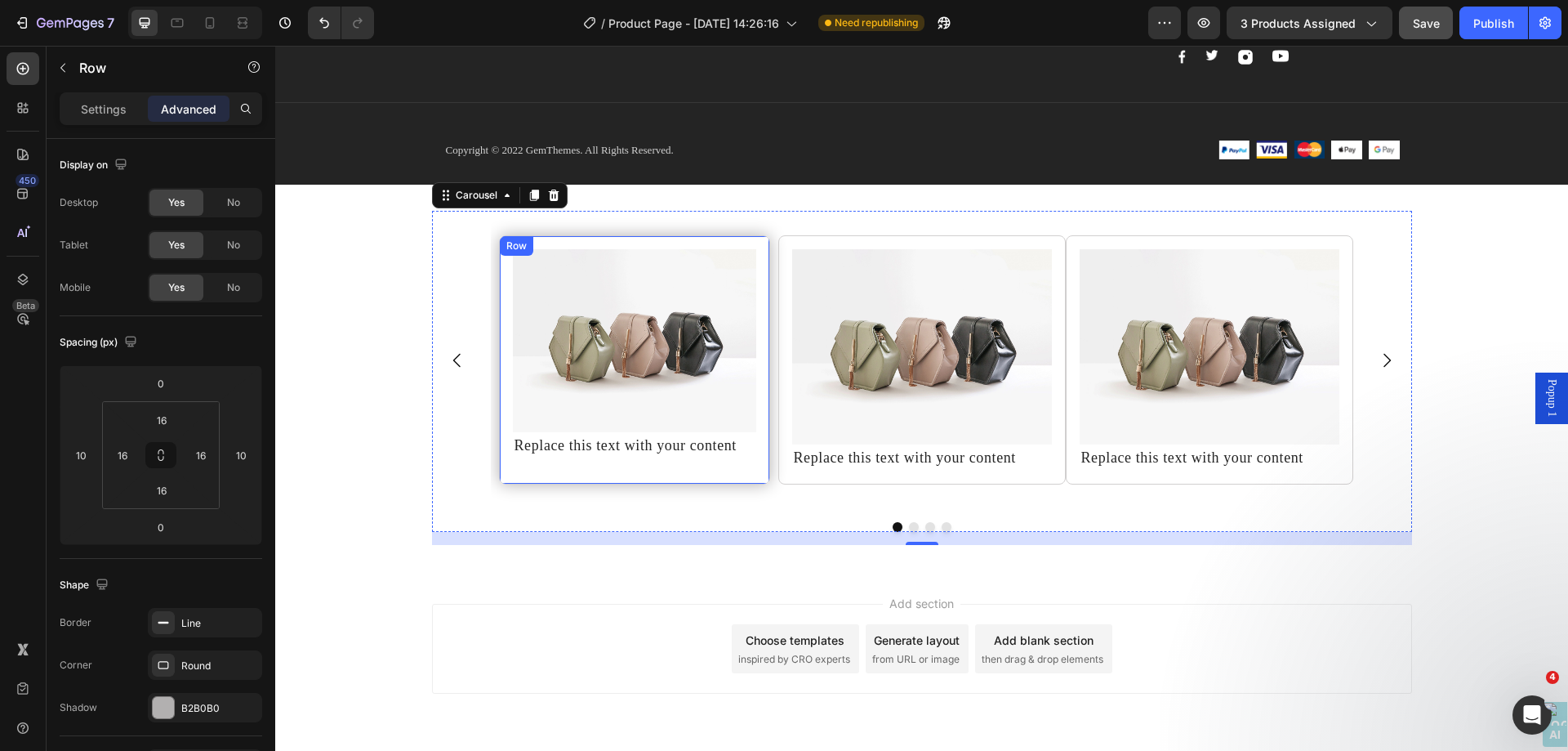
click at [503, 246] on div "Row" at bounding box center [516, 245] width 27 height 15
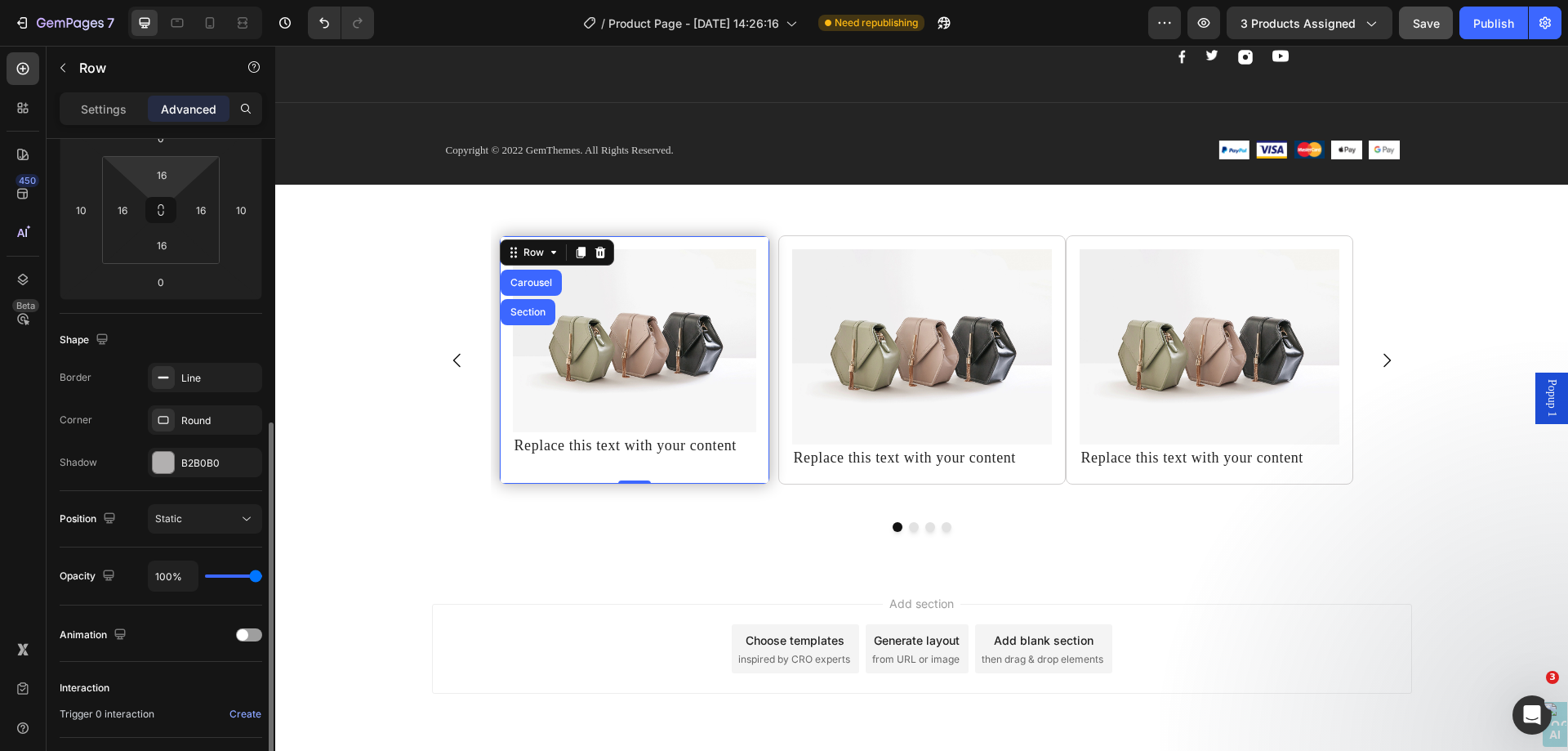
scroll to position [327, 0]
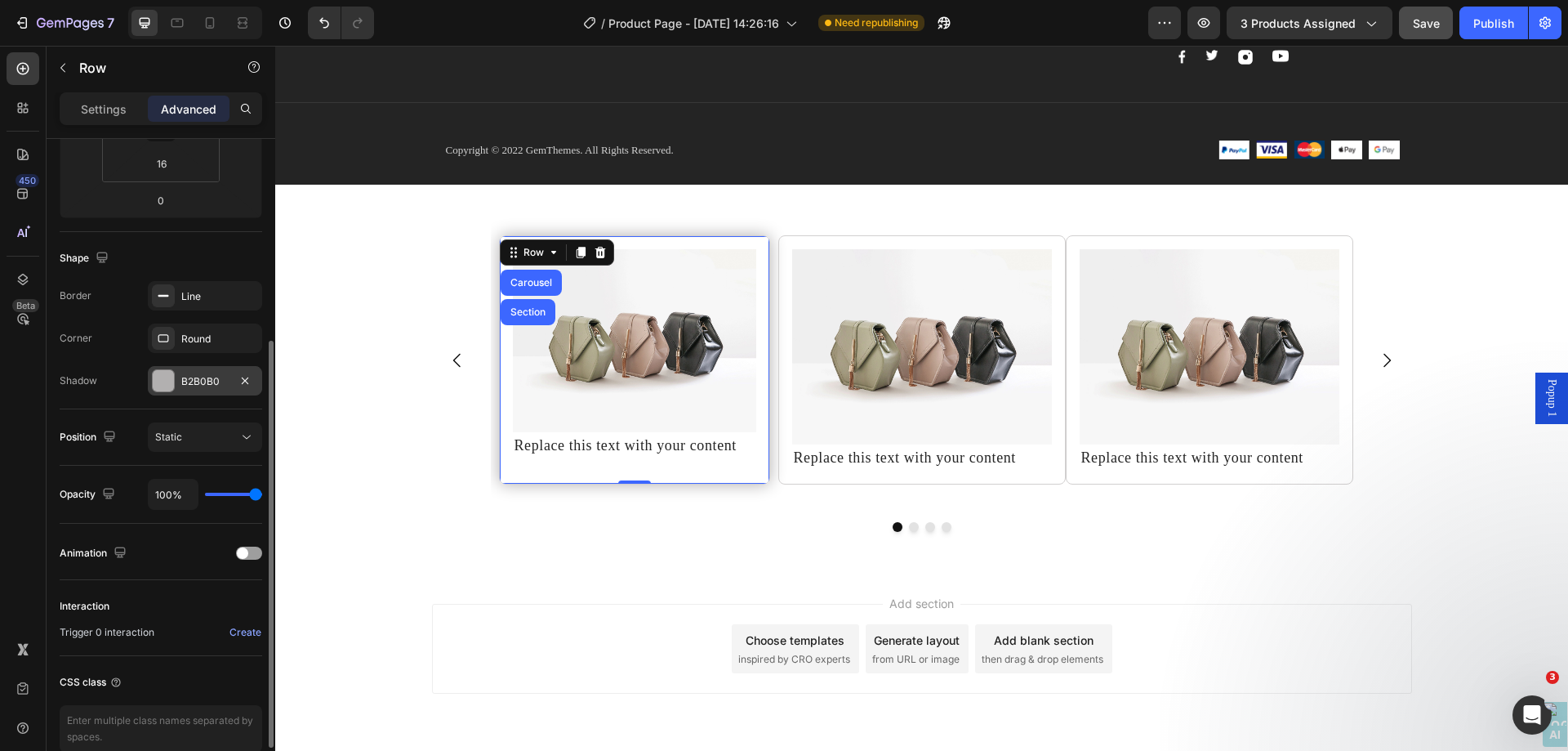
click at [214, 387] on div "B2B0B0" at bounding box center [205, 381] width 47 height 15
click at [226, 587] on div "Interaction Trigger 0 interaction Create" at bounding box center [162, 618] width 203 height 76
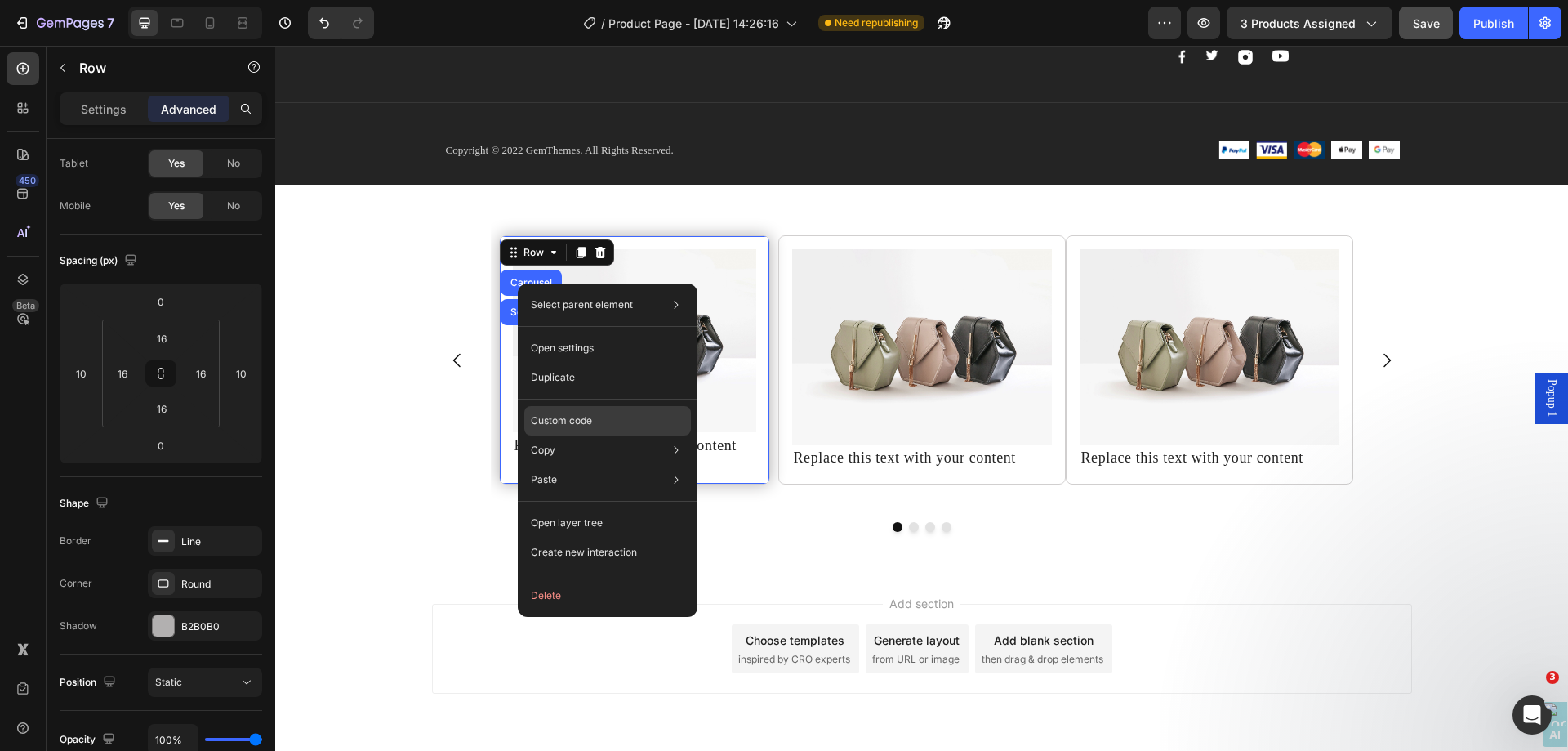
click at [611, 465] on div "Custom code" at bounding box center [607, 480] width 166 height 30
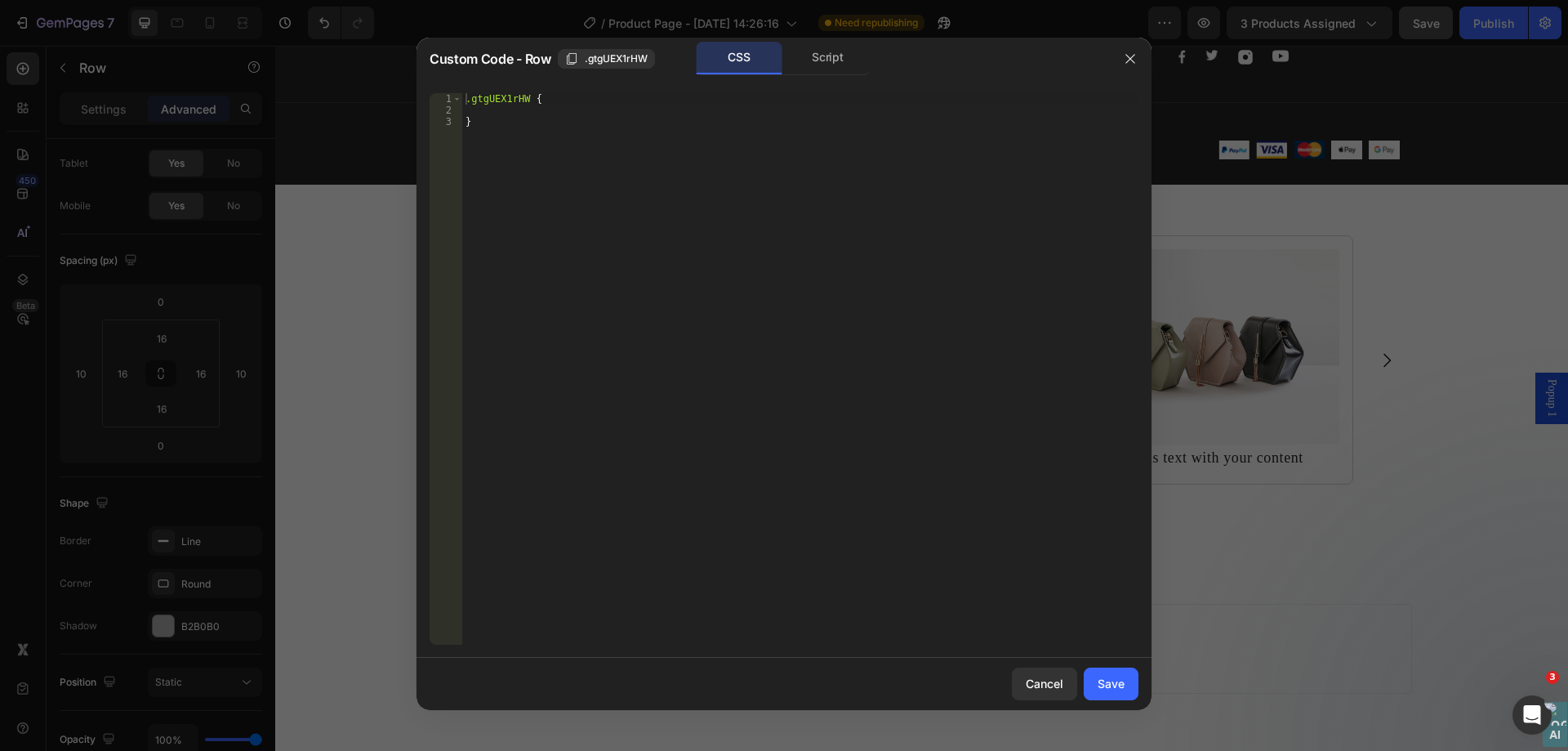
click at [1314, 227] on div at bounding box center [784, 376] width 1568 height 751
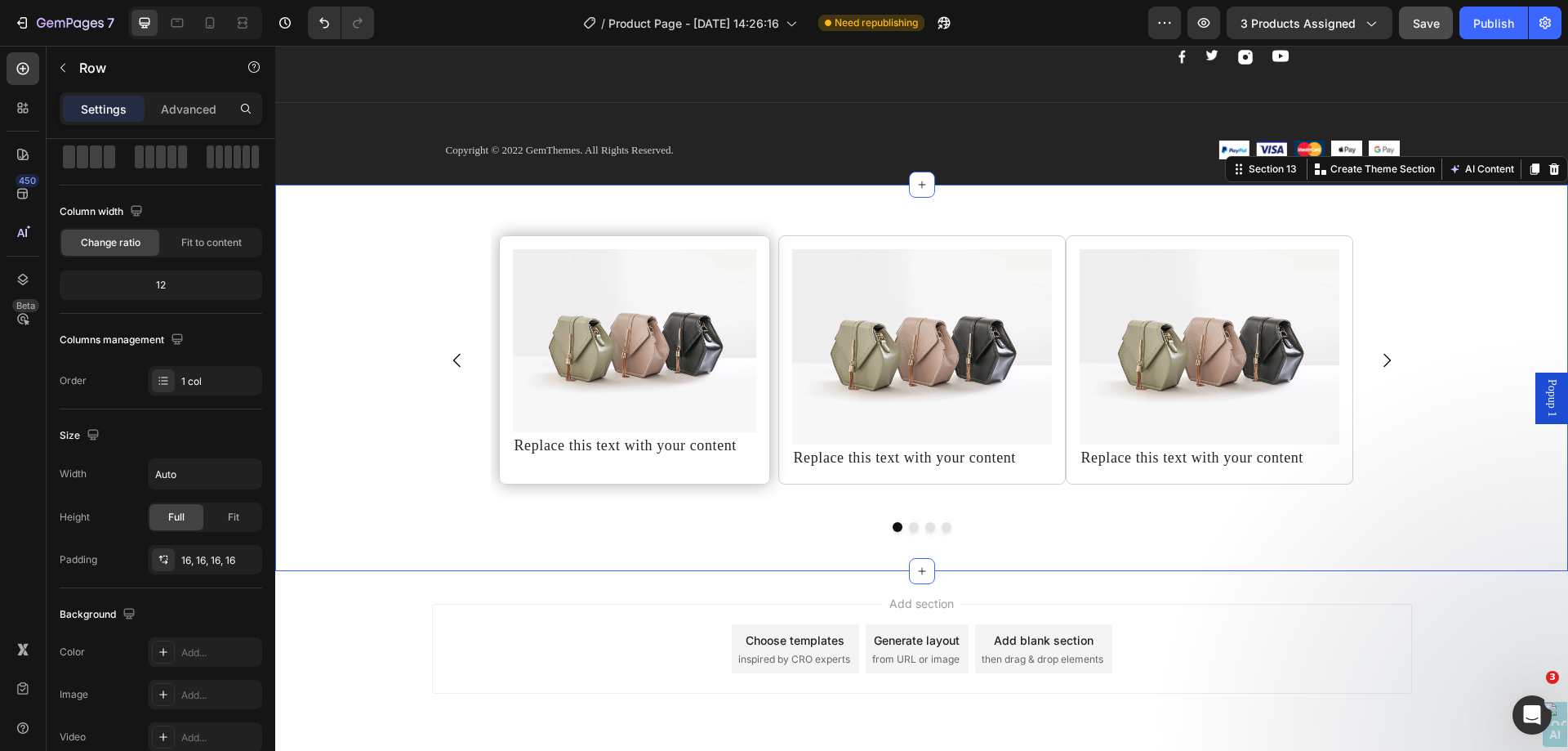
click at [528, 536] on div "Image Replace this text with your content Text Block Row Image Replace this tex…" at bounding box center [921, 377] width 1293 height 334
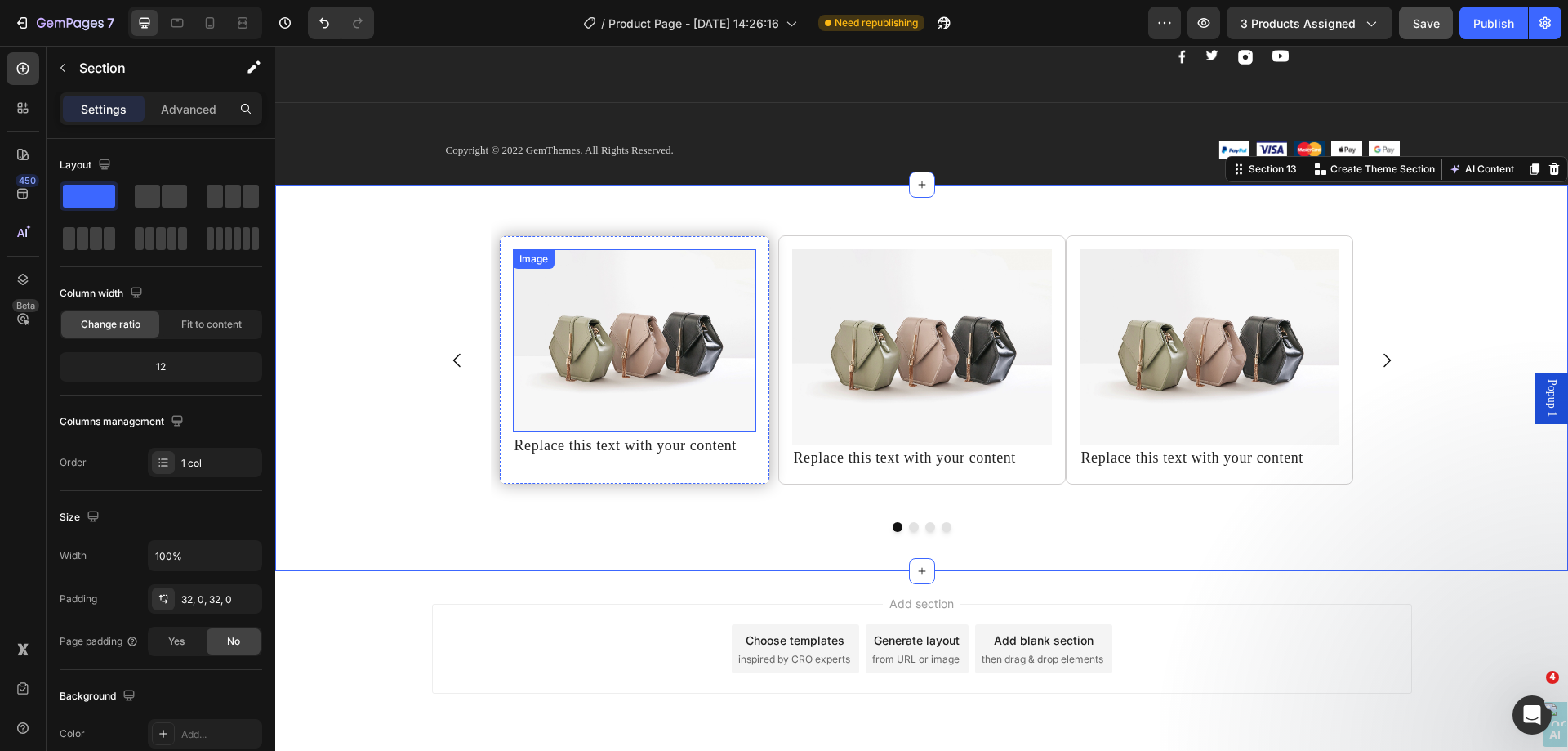
click at [515, 251] on div "Image" at bounding box center [634, 341] width 243 height 183
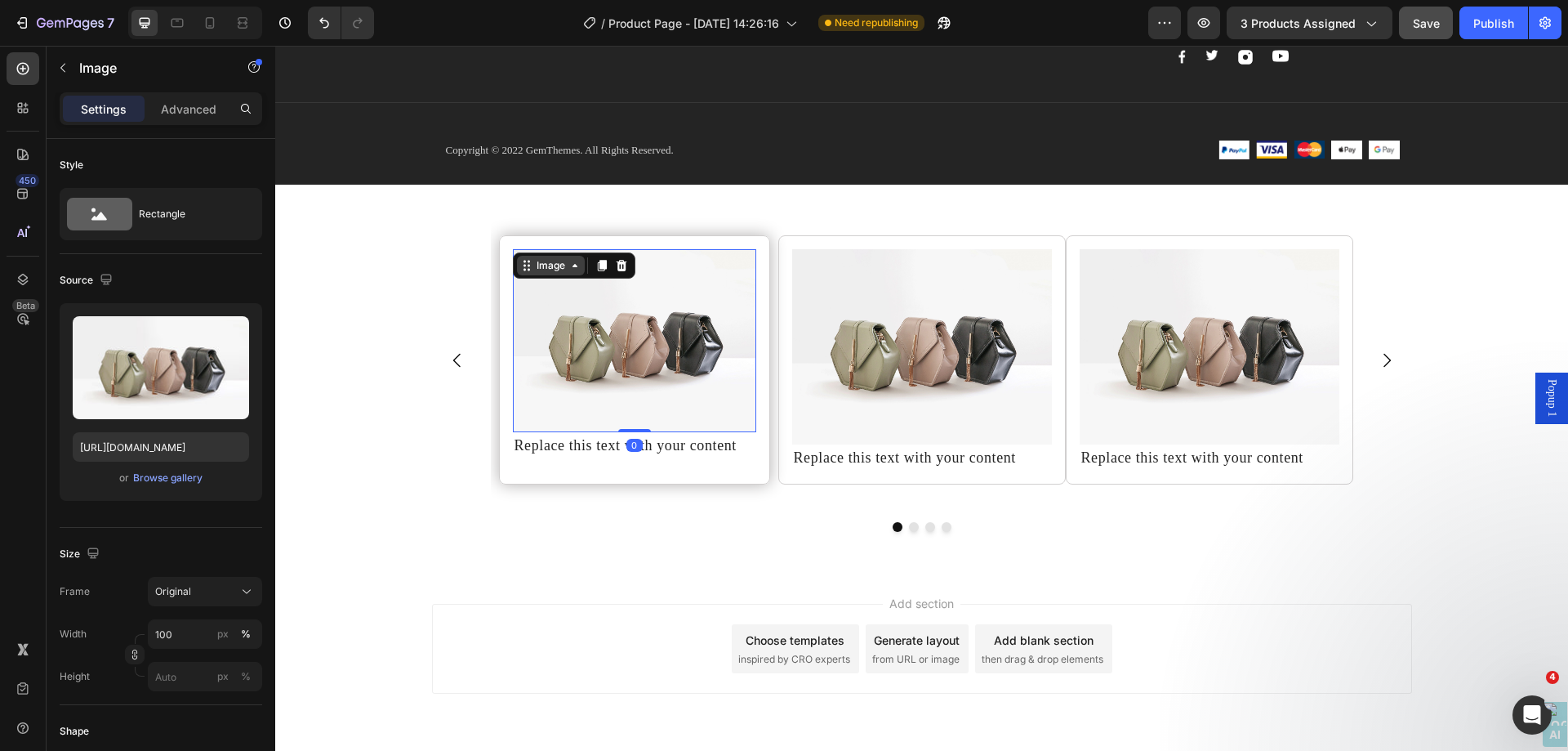
click at [534, 267] on div "Image" at bounding box center [552, 265] width 35 height 15
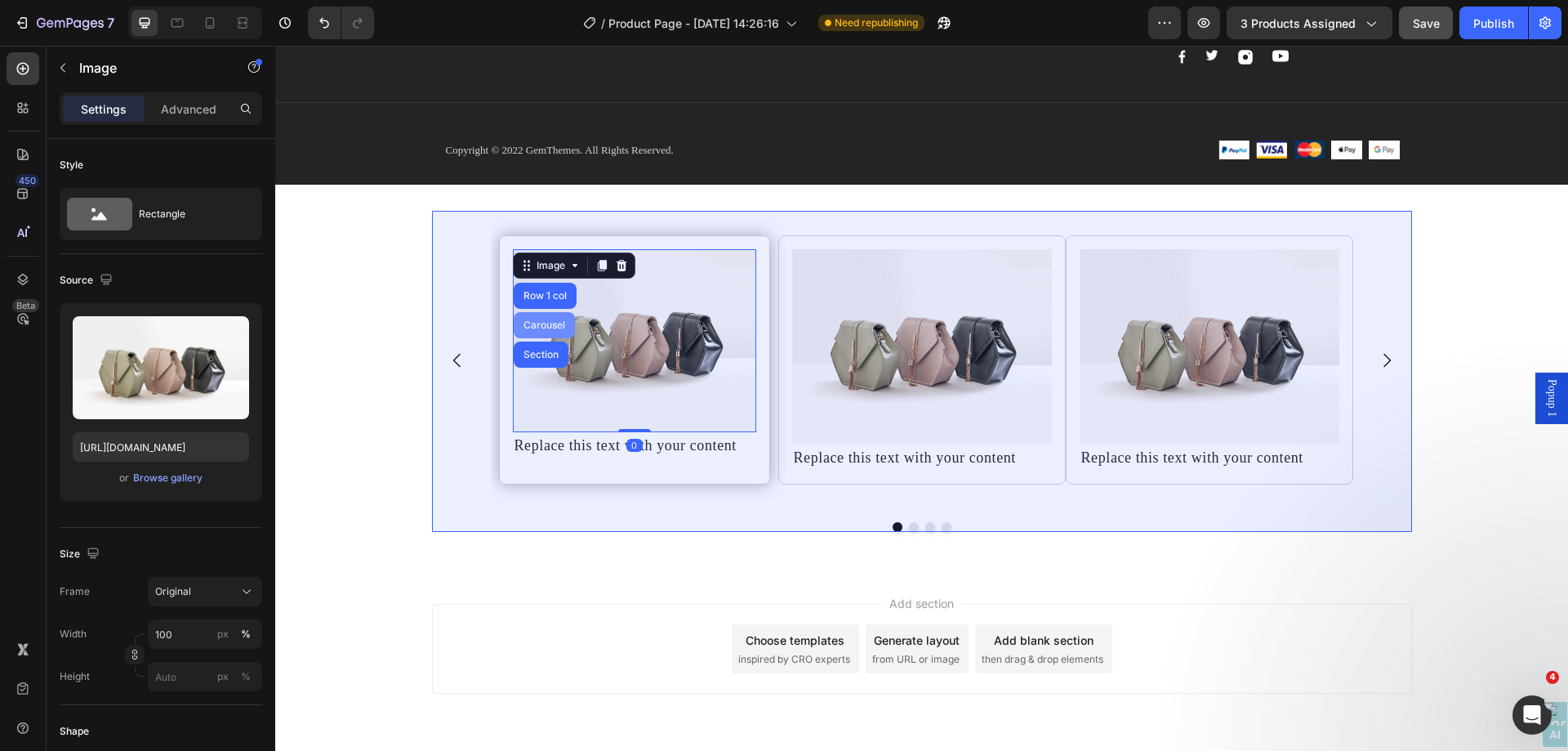
click at [530, 326] on div "Carousel" at bounding box center [544, 325] width 48 height 10
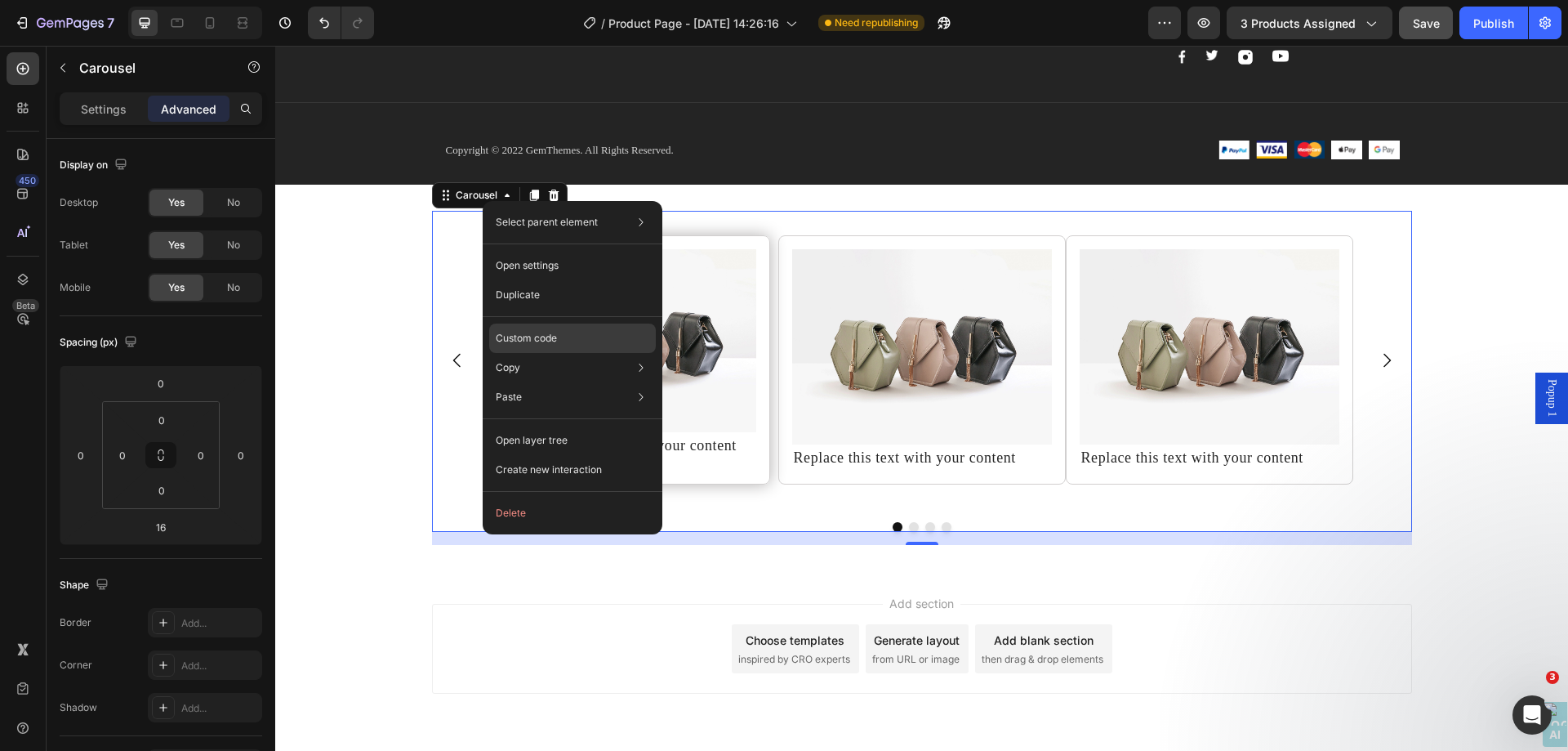
click at [577, 382] on div "Custom code" at bounding box center [572, 397] width 166 height 30
